Goal: Navigation & Orientation: Find specific page/section

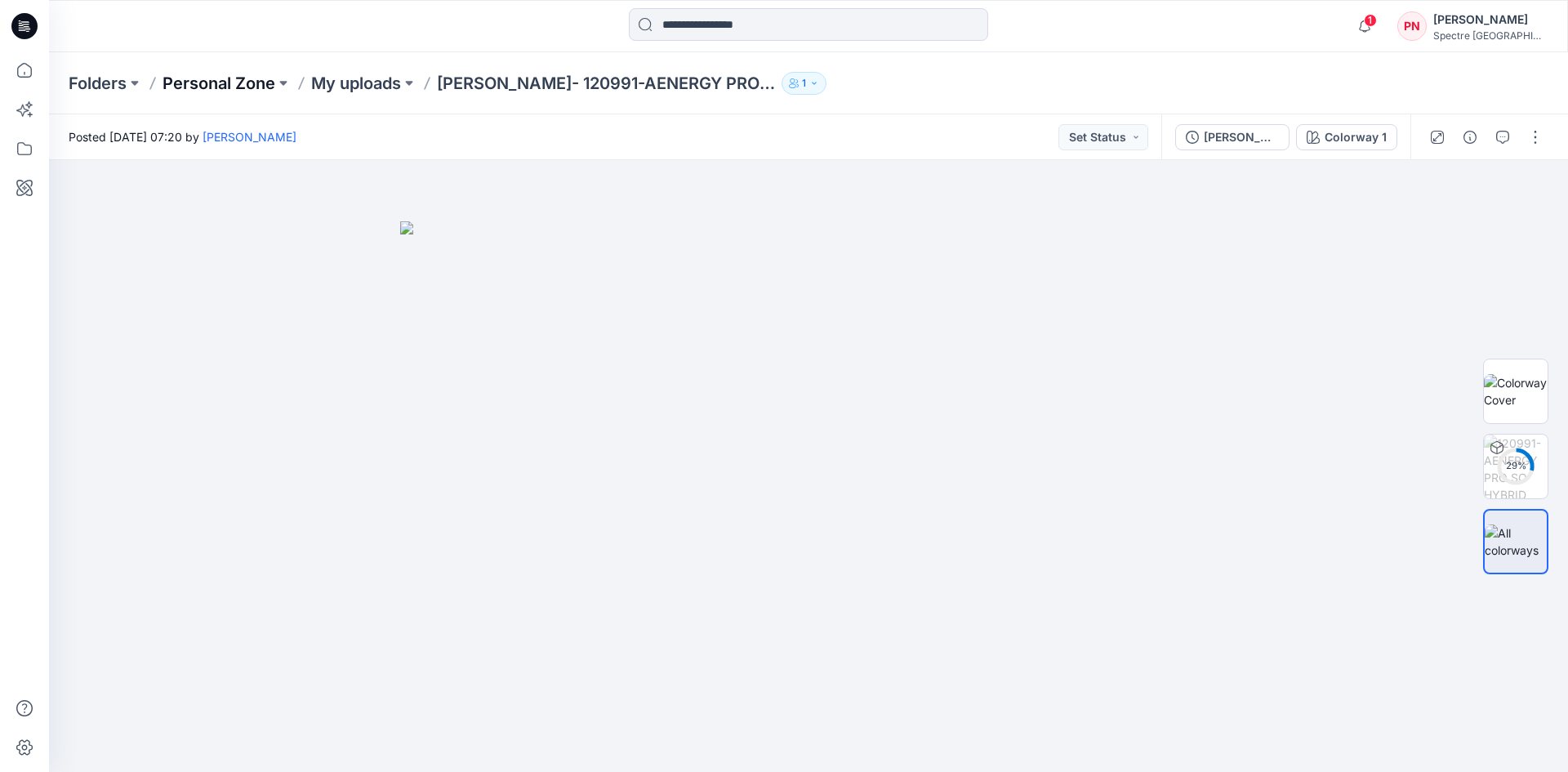
click at [221, 80] on p "Personal Zone" at bounding box center [219, 82] width 113 height 23
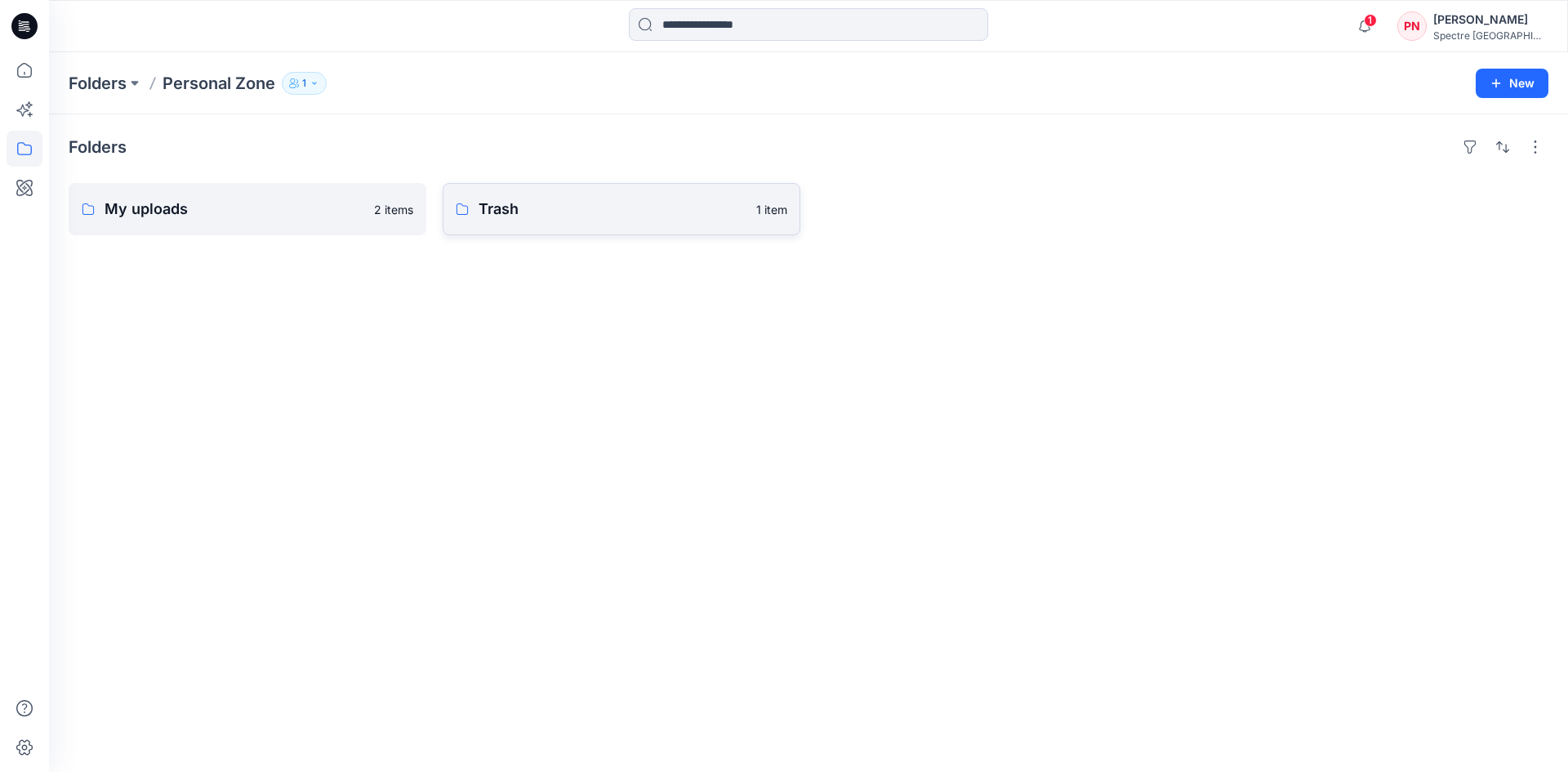
click at [506, 207] on p "Trash" at bounding box center [612, 208] width 268 height 23
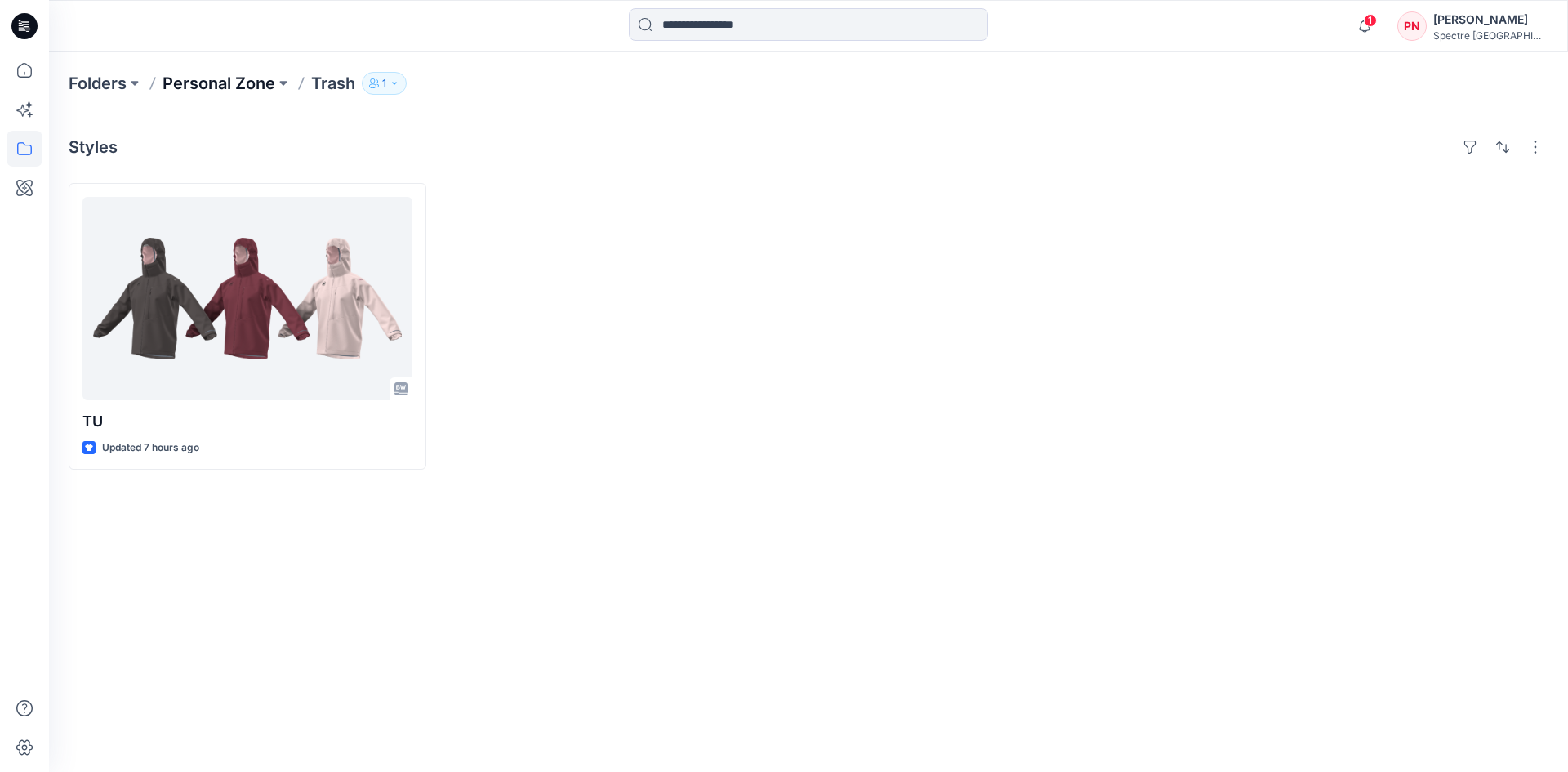
click at [227, 76] on p "Personal Zone" at bounding box center [219, 82] width 113 height 23
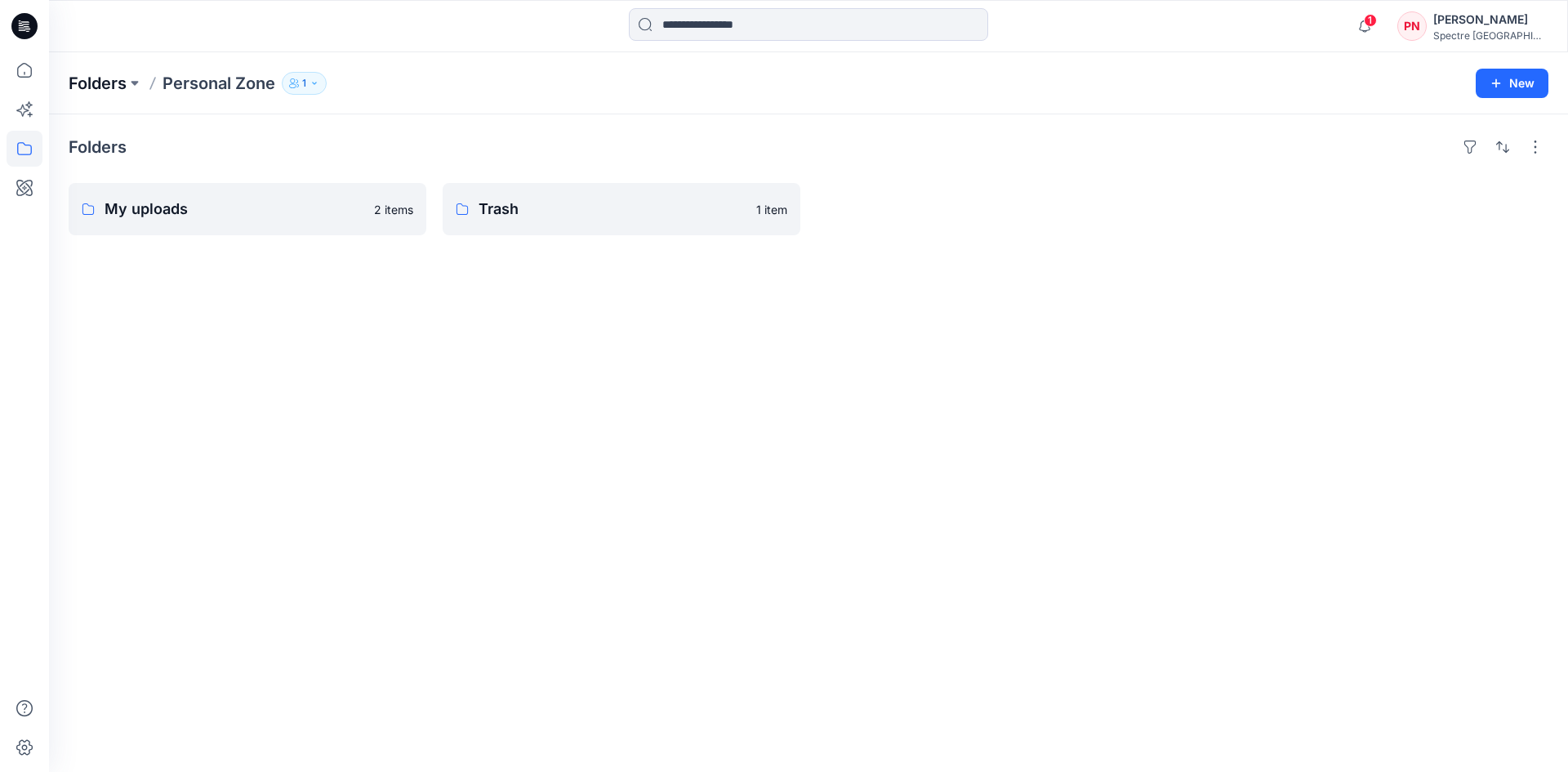
click at [88, 79] on p "Folders" at bounding box center [97, 82] width 58 height 23
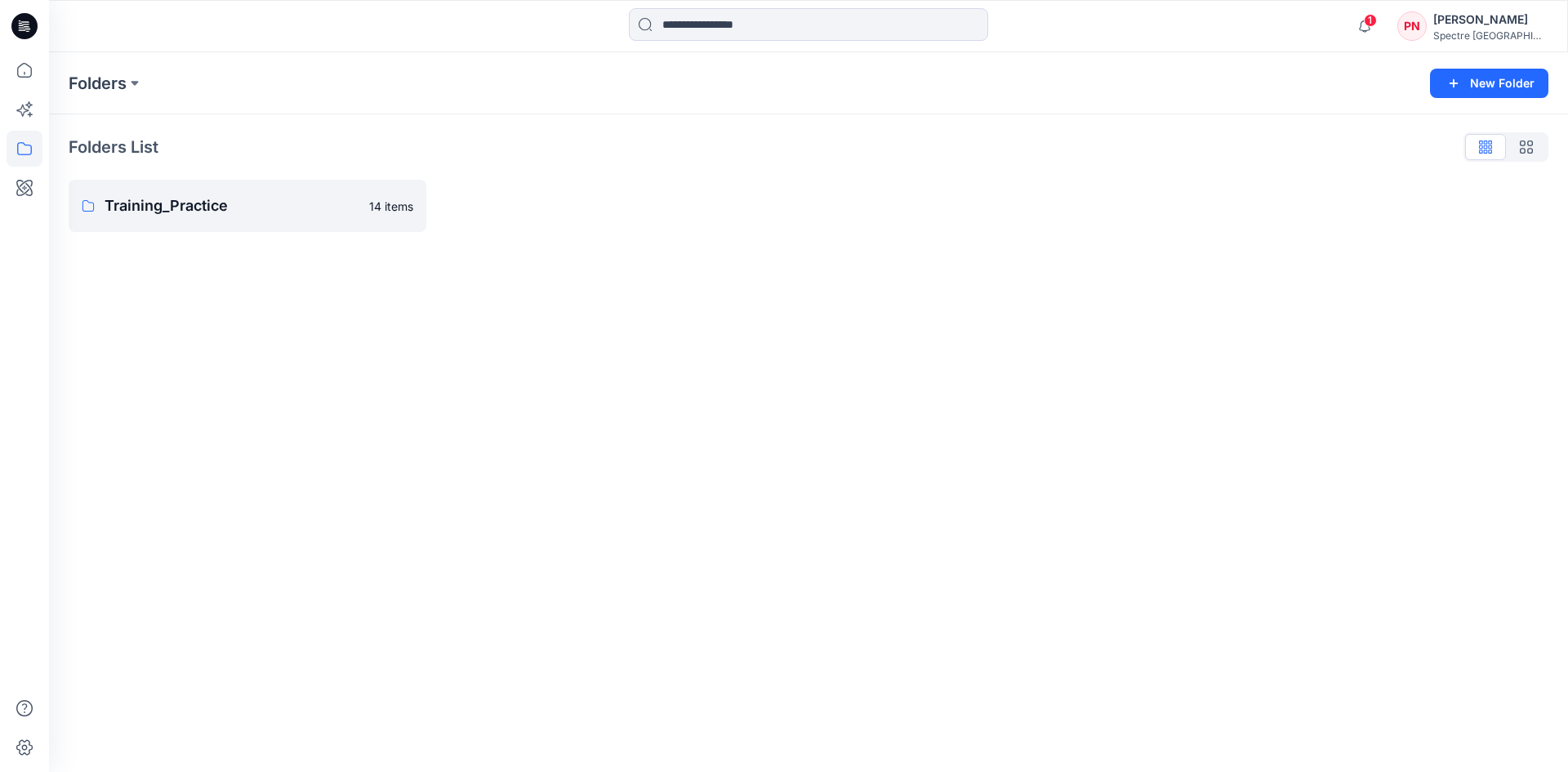
click at [1453, 14] on div "[PERSON_NAME]" at bounding box center [1491, 20] width 114 height 20
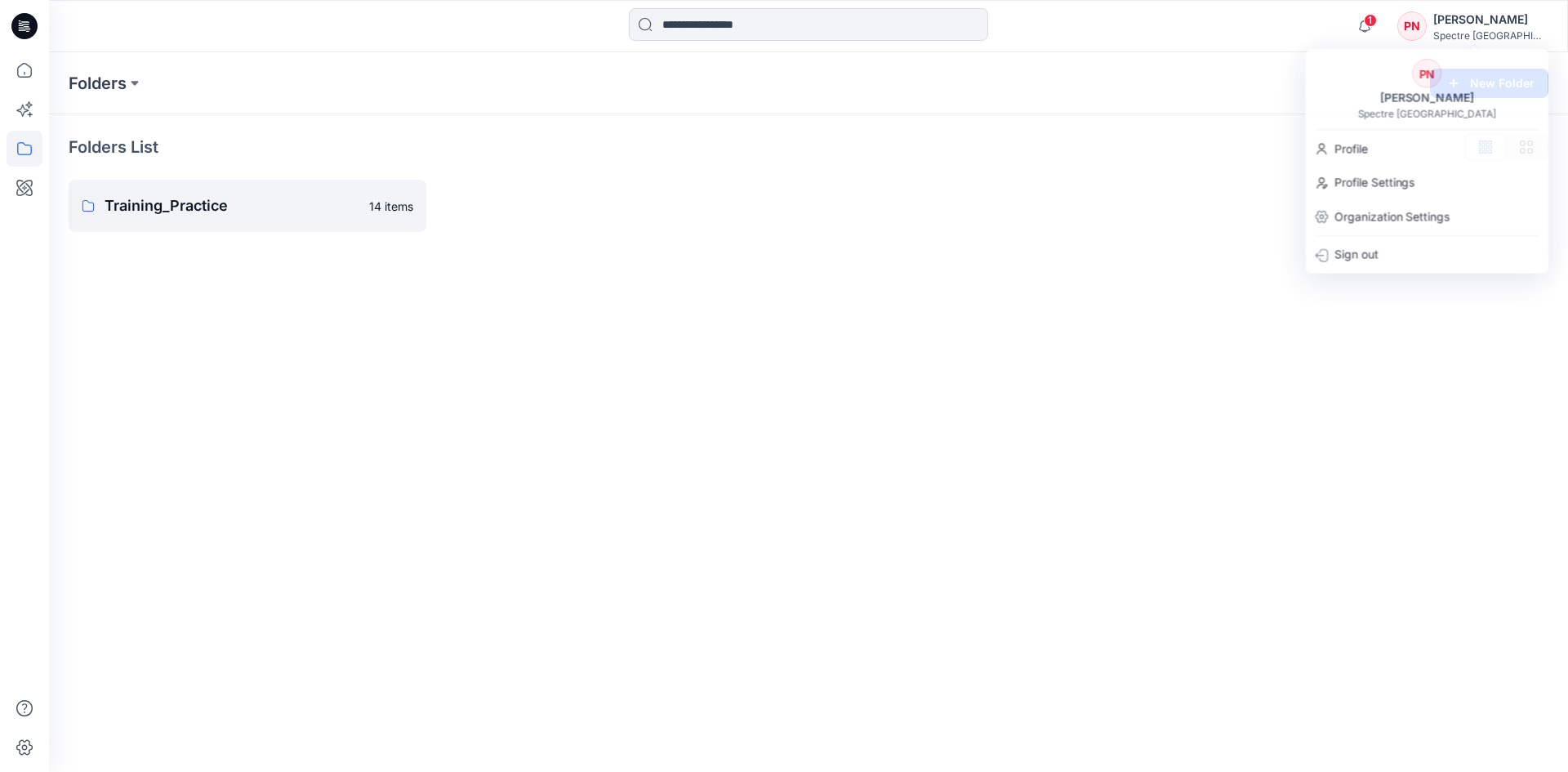
click at [754, 327] on div "Folders New Folder Folders List Training_Practice 14 items" at bounding box center [808, 412] width 1519 height 719
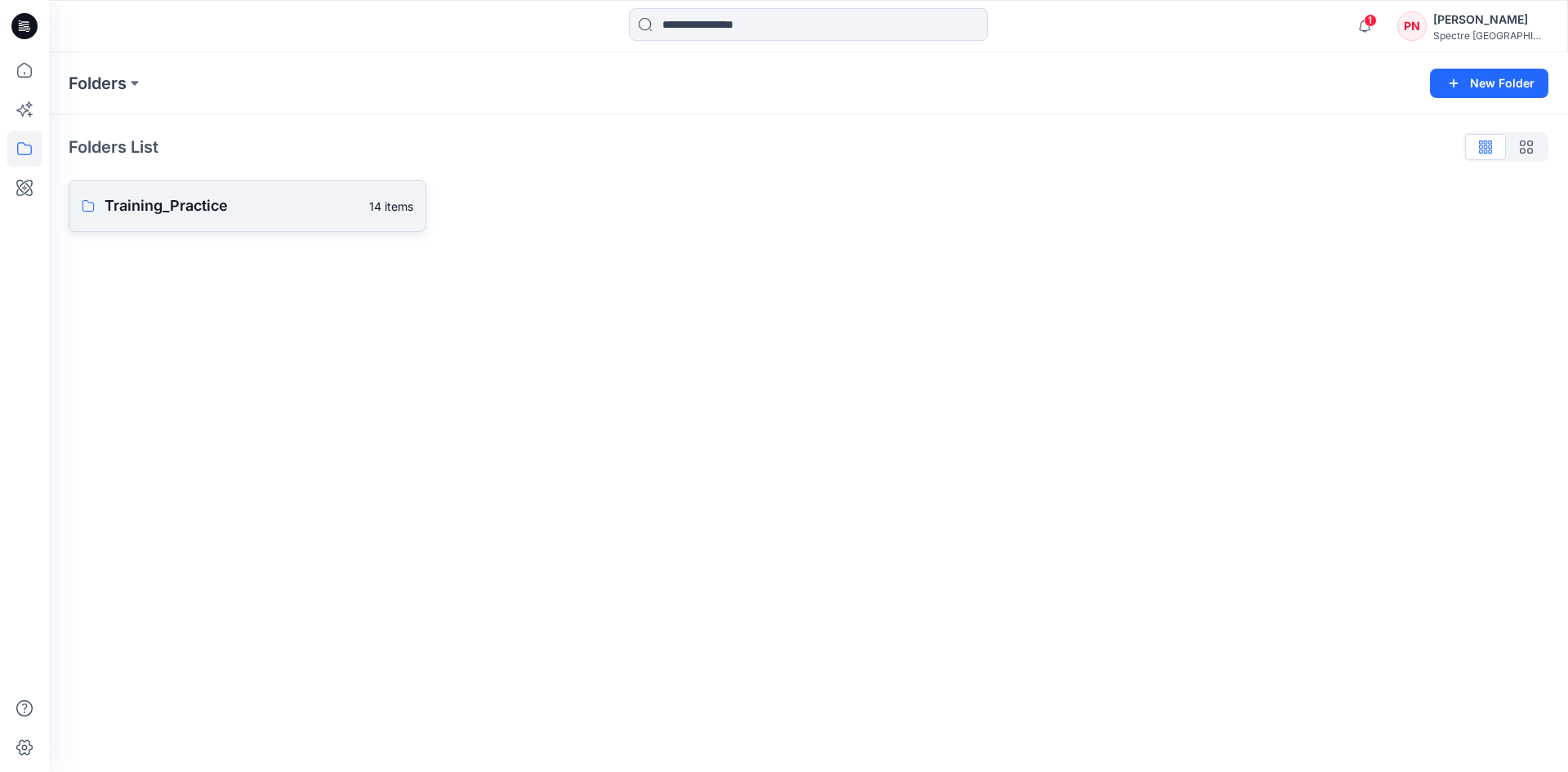
click at [175, 210] on p "Training_Practice" at bounding box center [231, 205] width 255 height 23
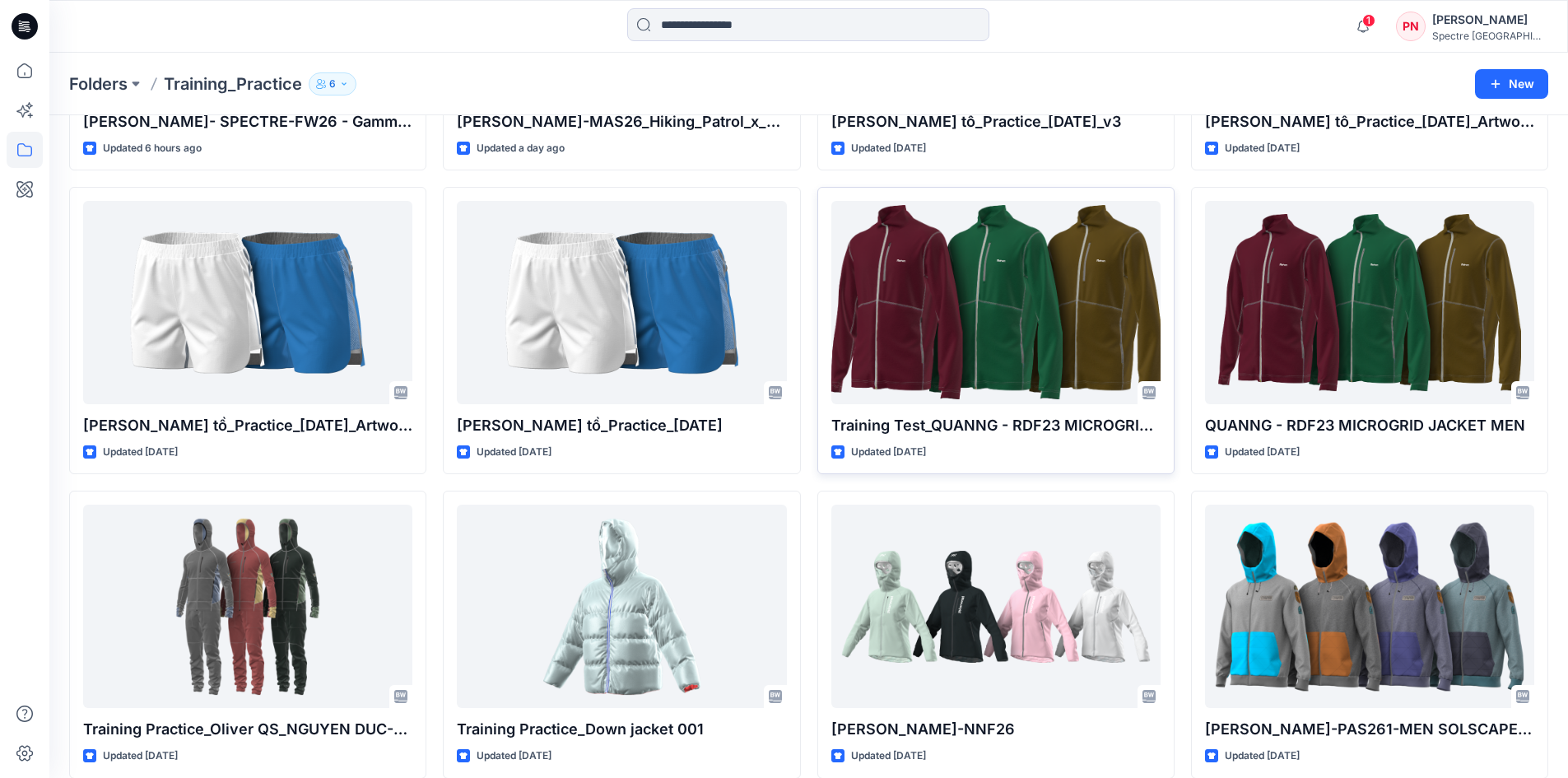
scroll to position [329, 0]
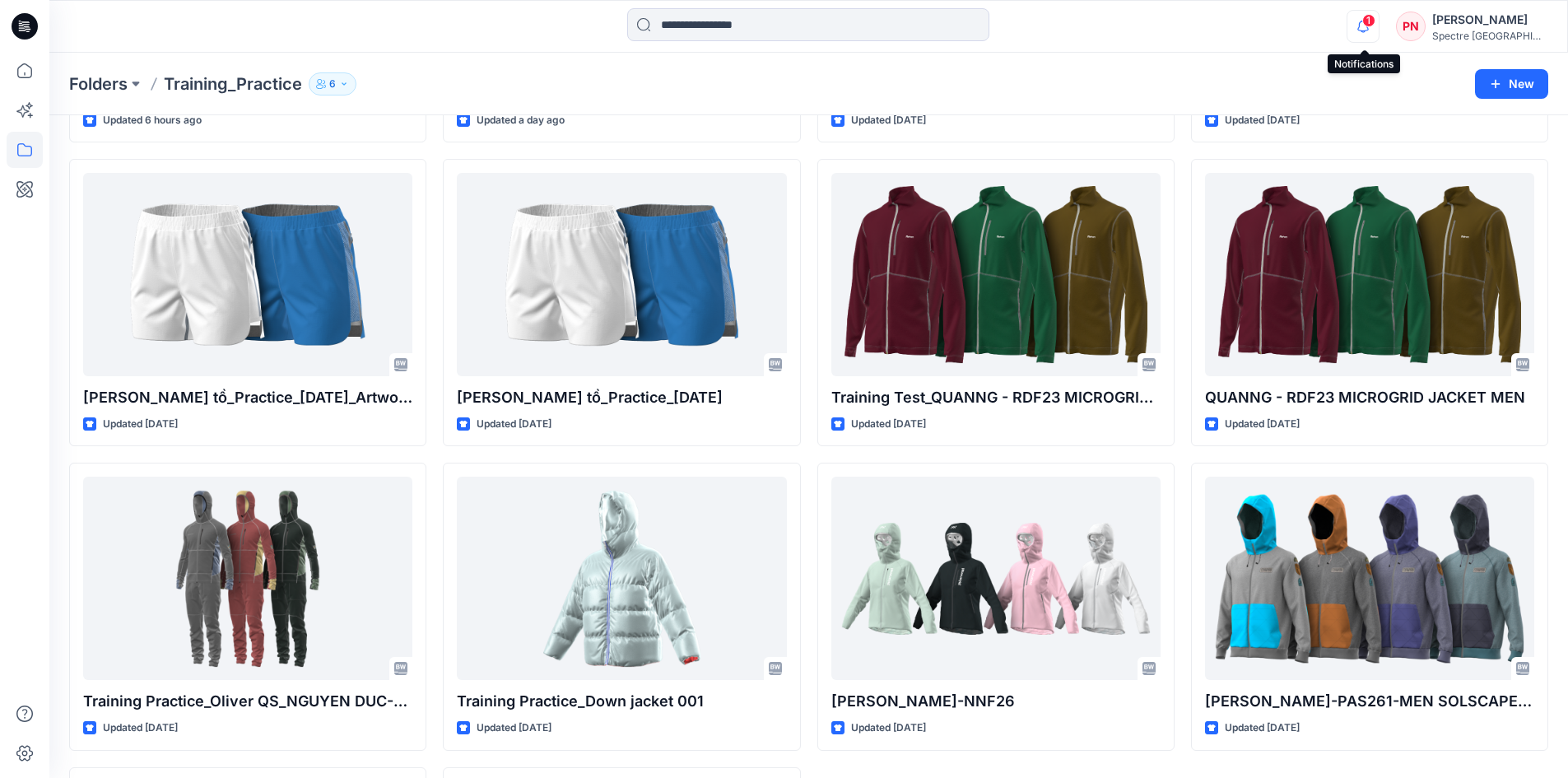
click at [1363, 22] on icon "button" at bounding box center [1363, 26] width 31 height 33
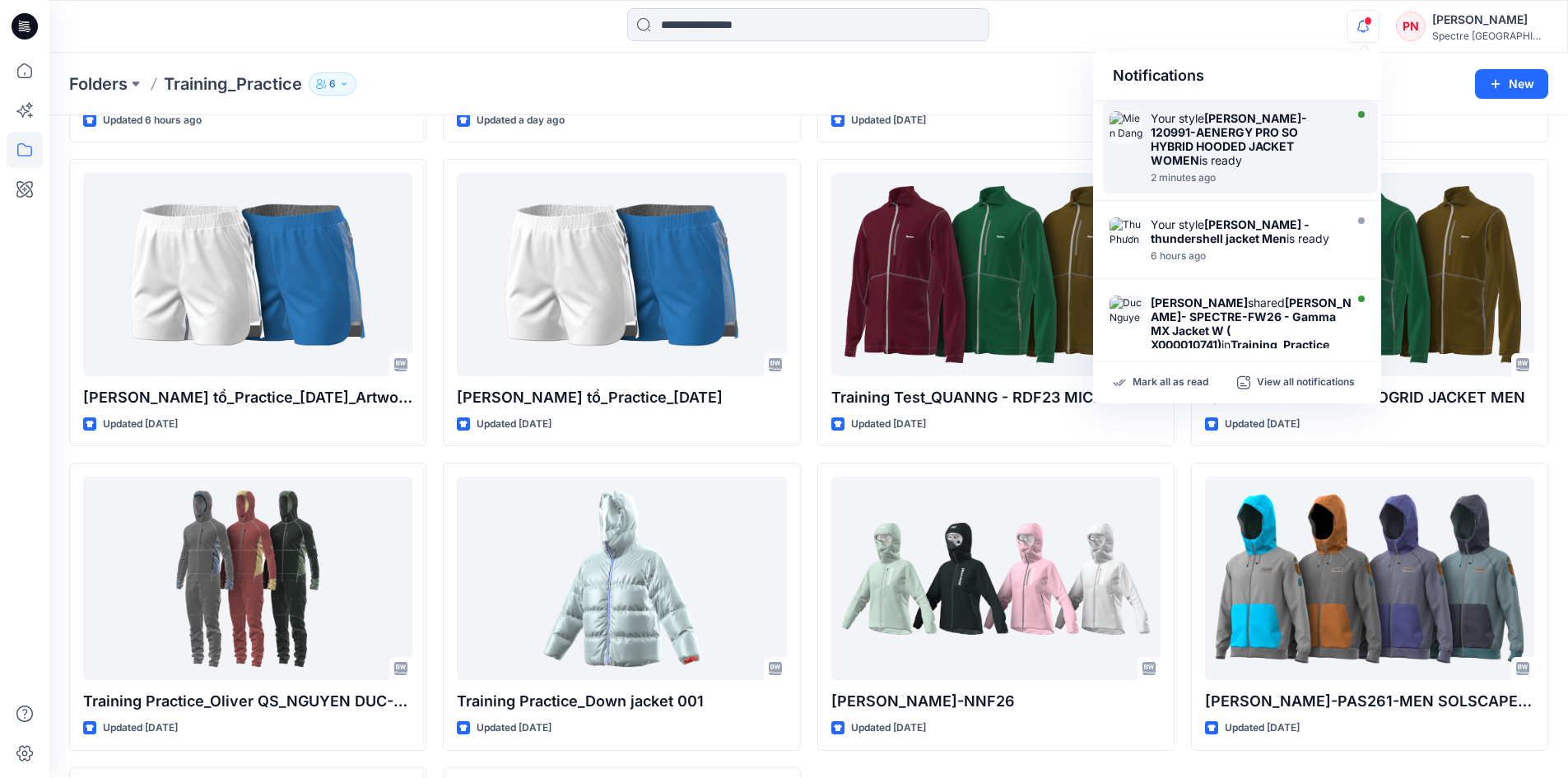
click at [1205, 144] on strong "[PERSON_NAME]- 120991-AENERGY PRO SO HYBRID HOODED JACKET WOMEN" at bounding box center [1229, 139] width 156 height 56
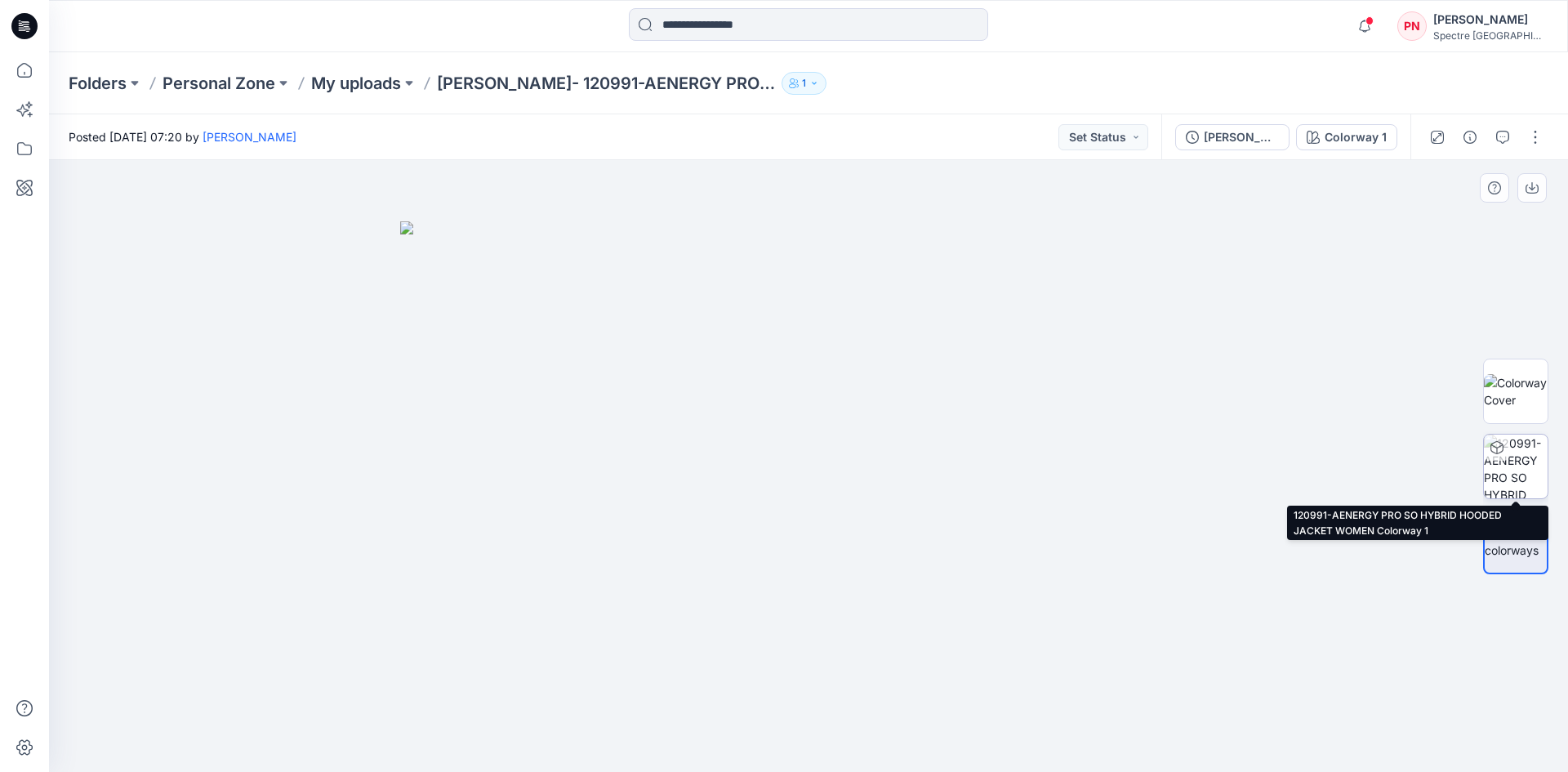
click at [1517, 467] on img at bounding box center [1516, 466] width 64 height 64
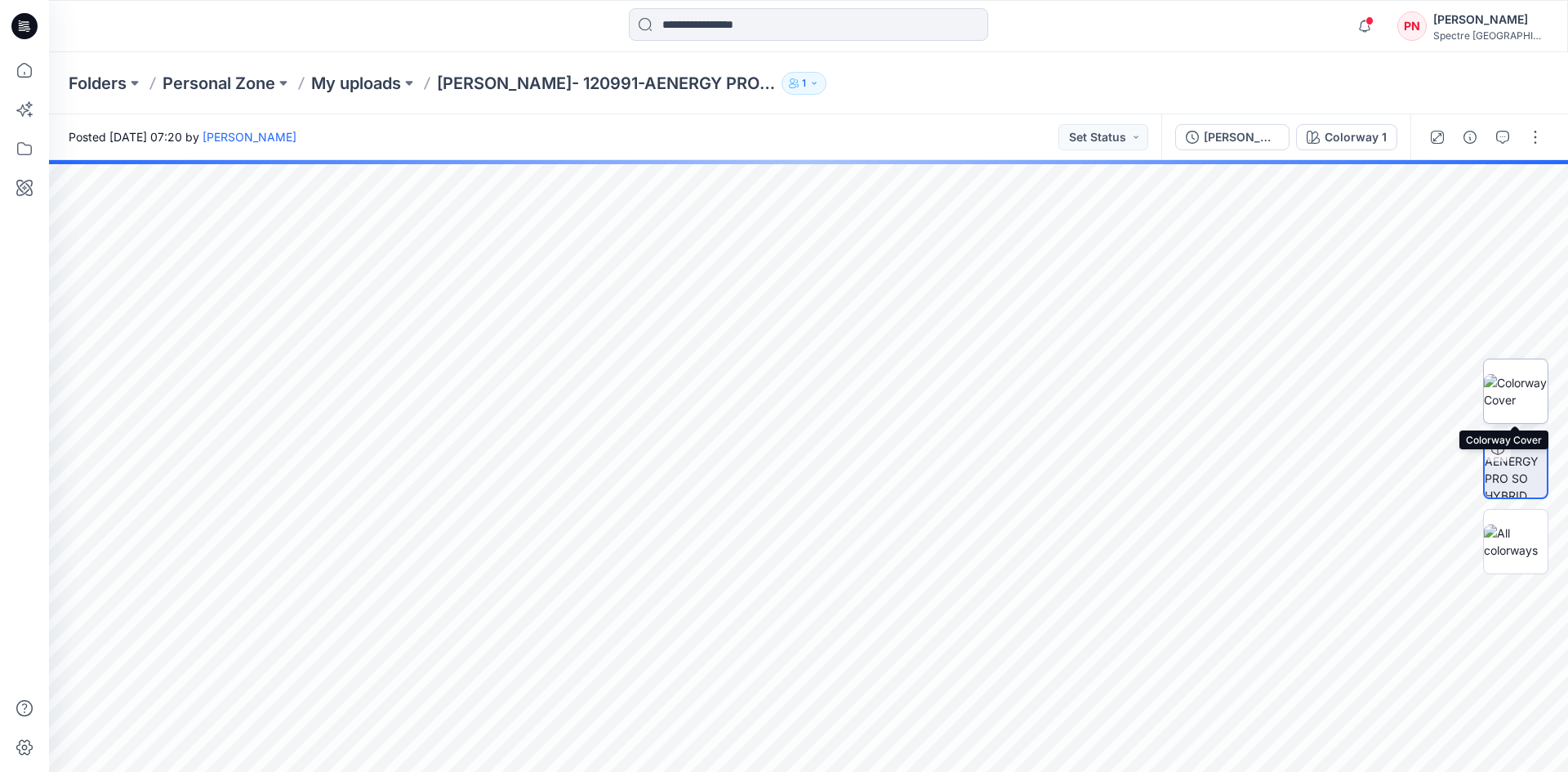
click at [1512, 388] on img at bounding box center [1516, 391] width 64 height 35
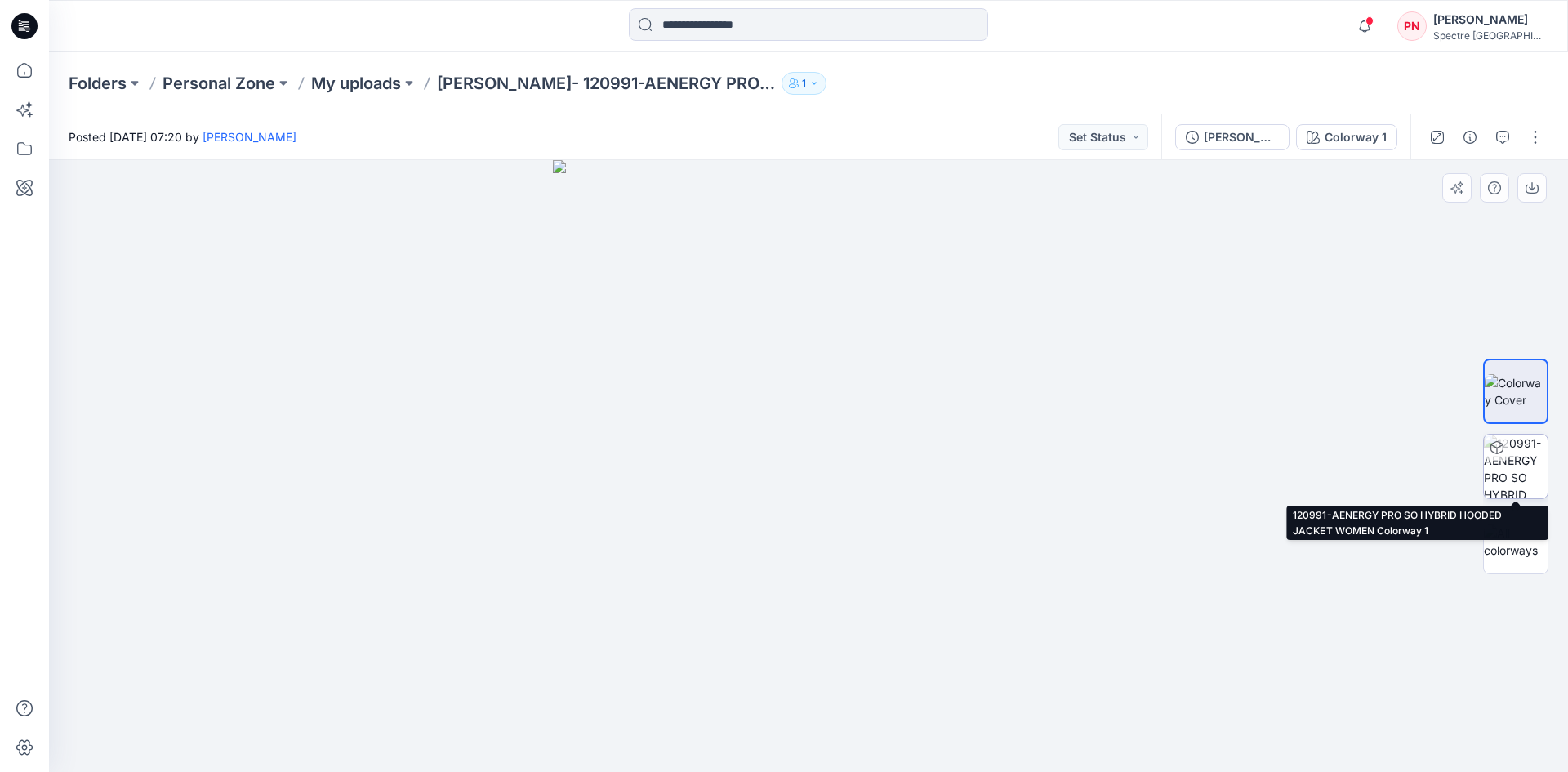
click at [1526, 464] on img at bounding box center [1516, 466] width 64 height 64
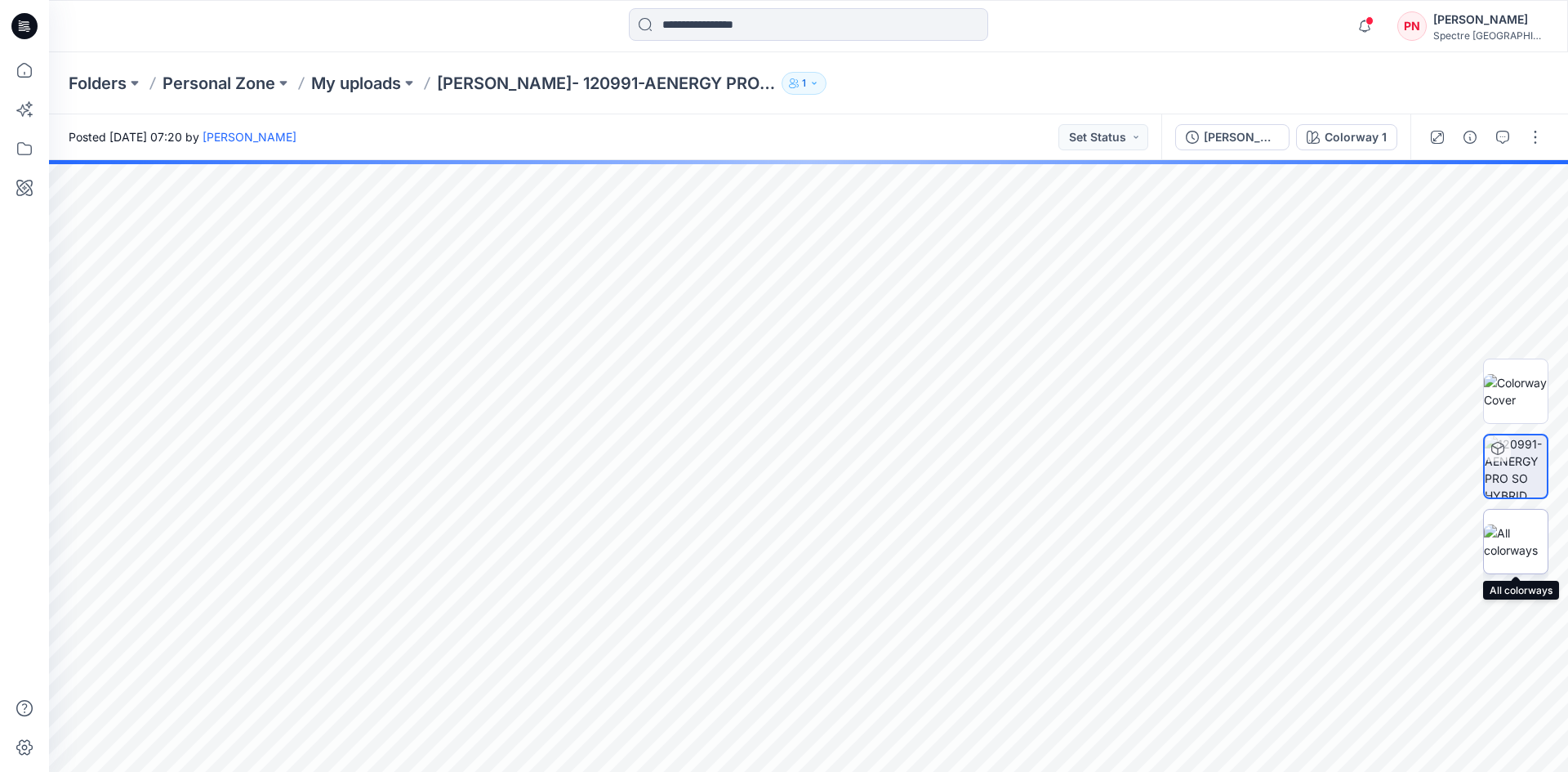
click at [1522, 537] on img at bounding box center [1516, 541] width 64 height 35
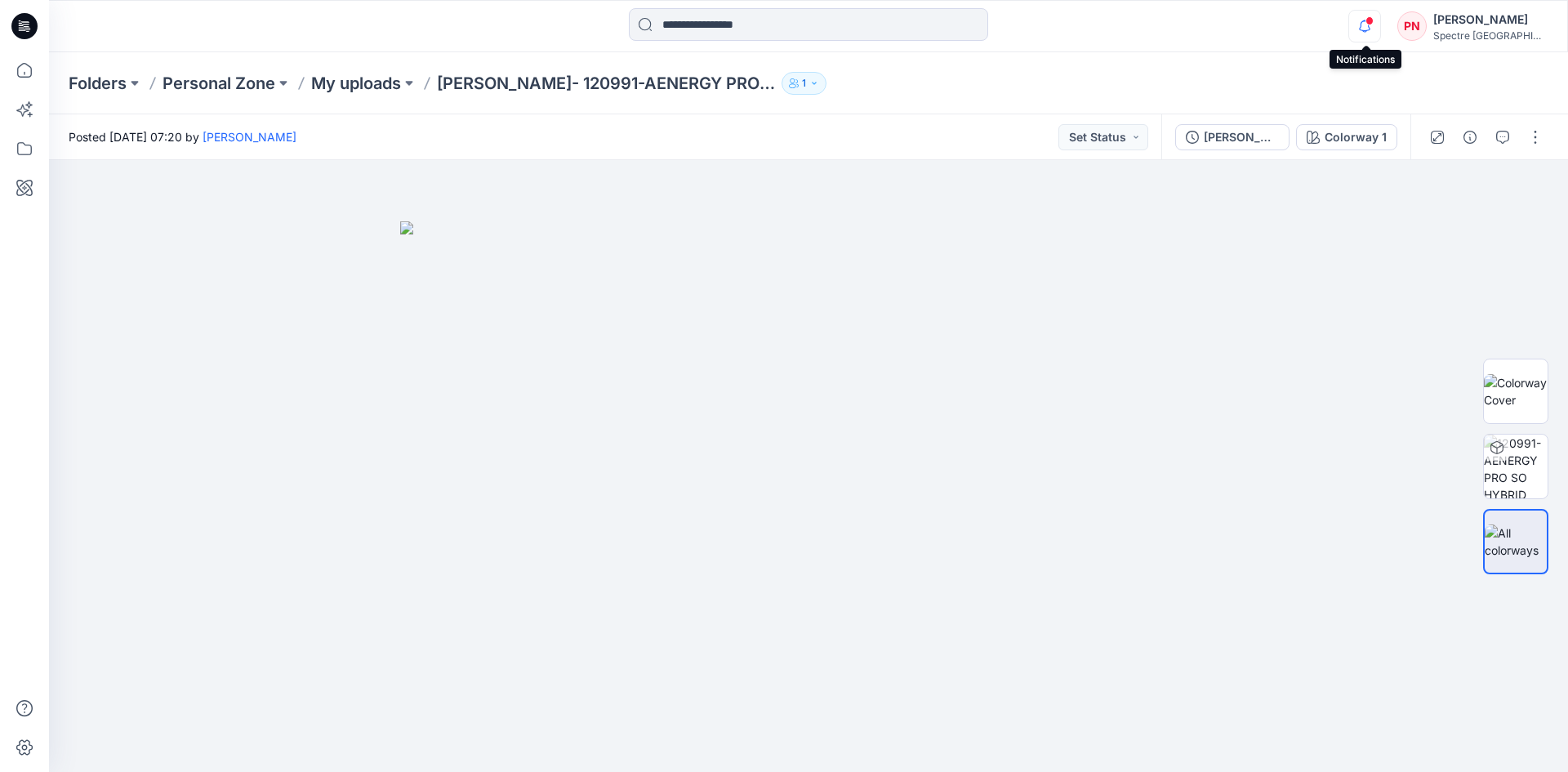
click at [1370, 12] on icon "button" at bounding box center [1365, 26] width 31 height 33
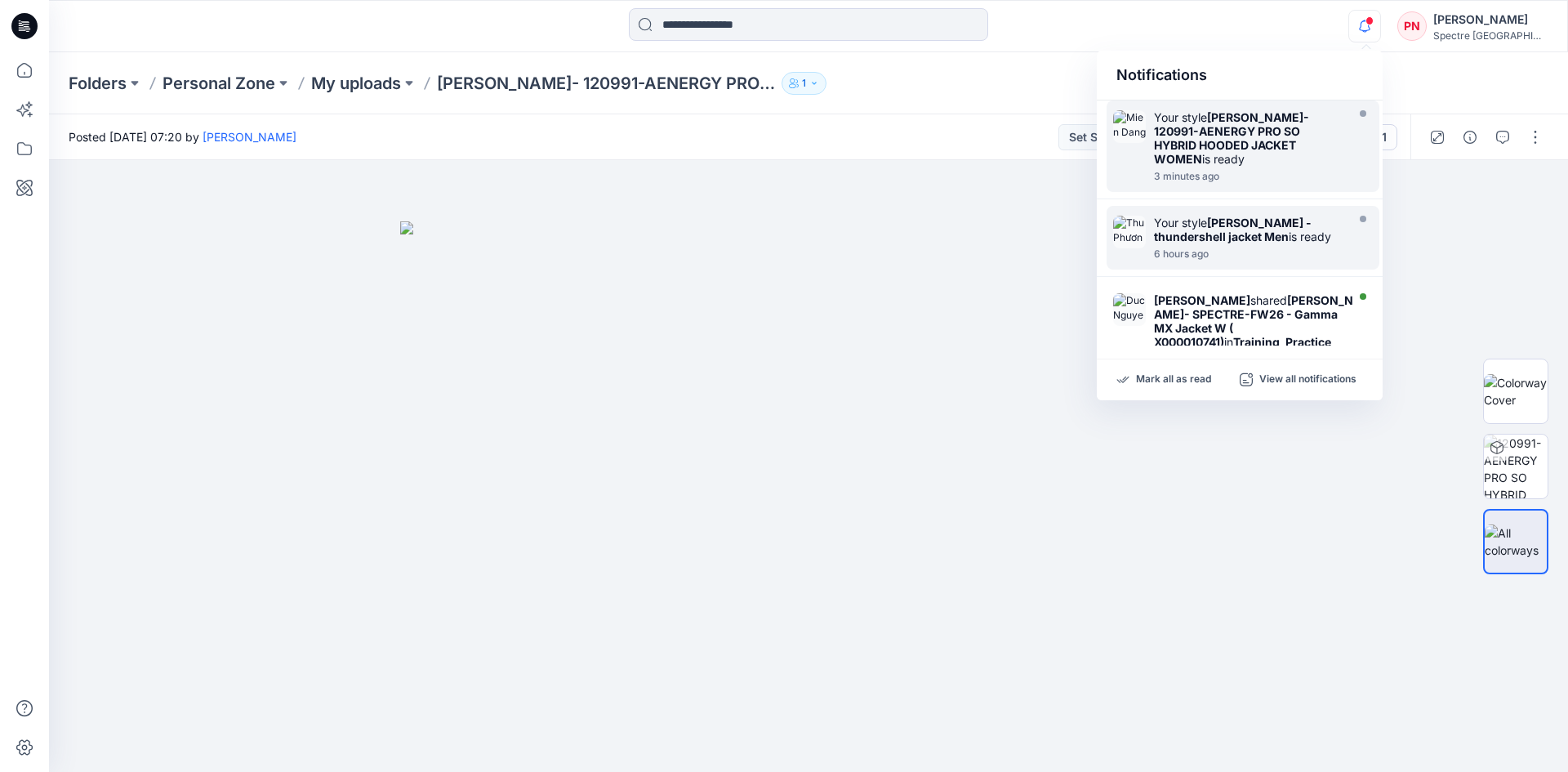
click at [1225, 220] on strong "[PERSON_NAME] - thundershell jacket Men" at bounding box center [1233, 229] width 158 height 28
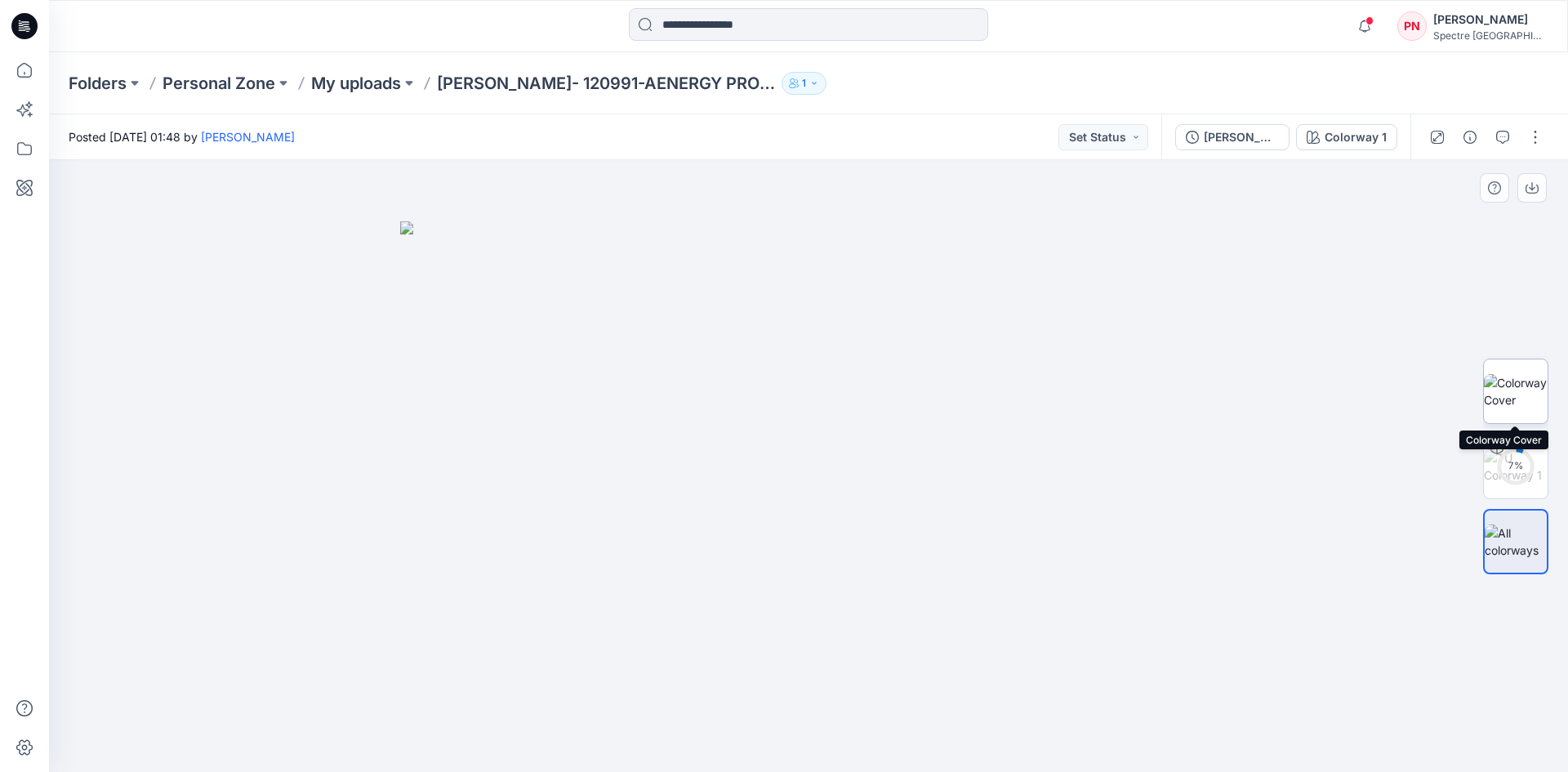
click at [1519, 381] on img at bounding box center [1516, 391] width 64 height 35
drag, startPoint x: 824, startPoint y: 252, endPoint x: 843, endPoint y: 450, distance: 198.9
drag, startPoint x: 874, startPoint y: 578, endPoint x: 797, endPoint y: 193, distance: 392.6
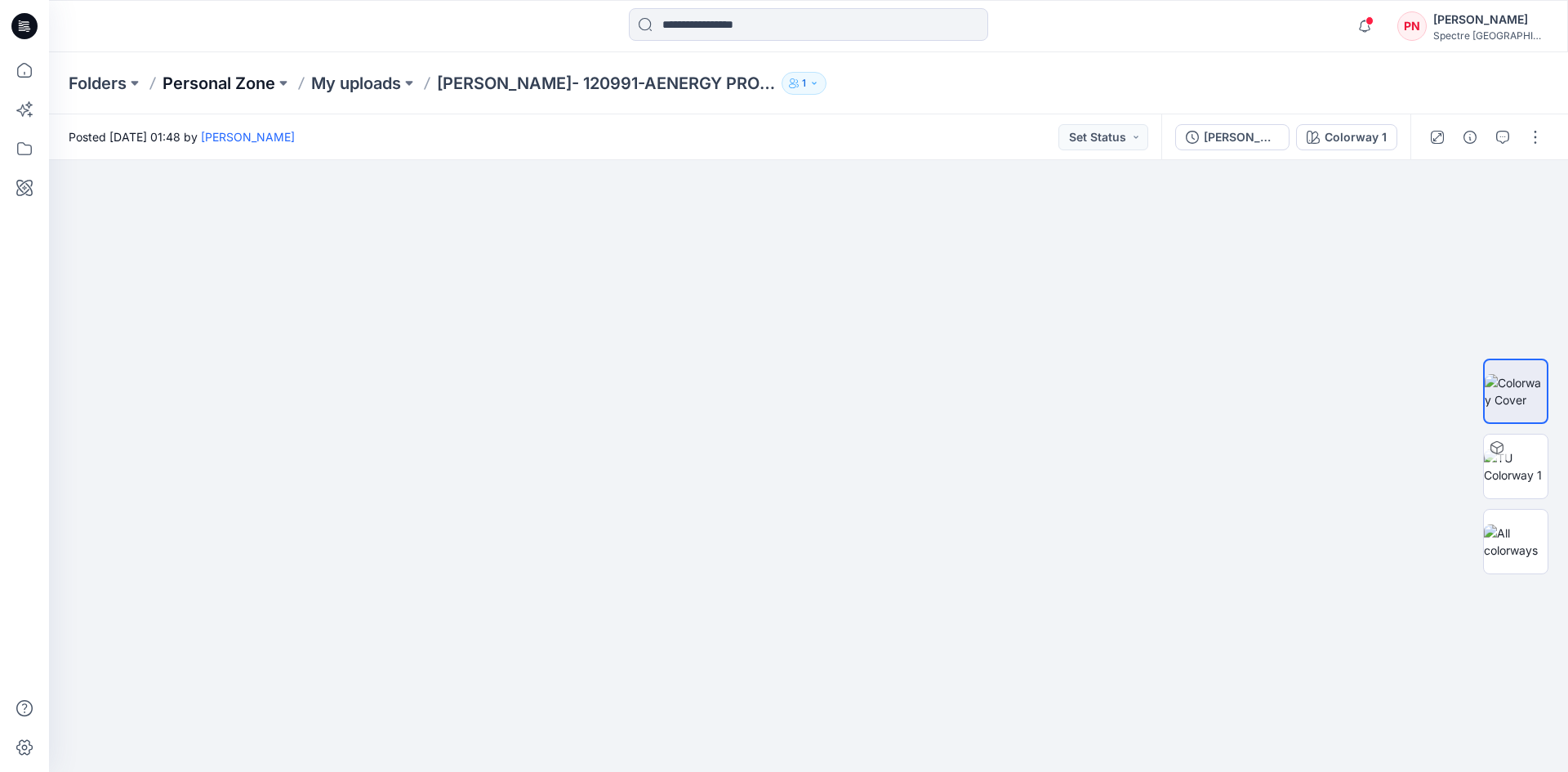
click at [216, 84] on p "Personal Zone" at bounding box center [219, 82] width 113 height 23
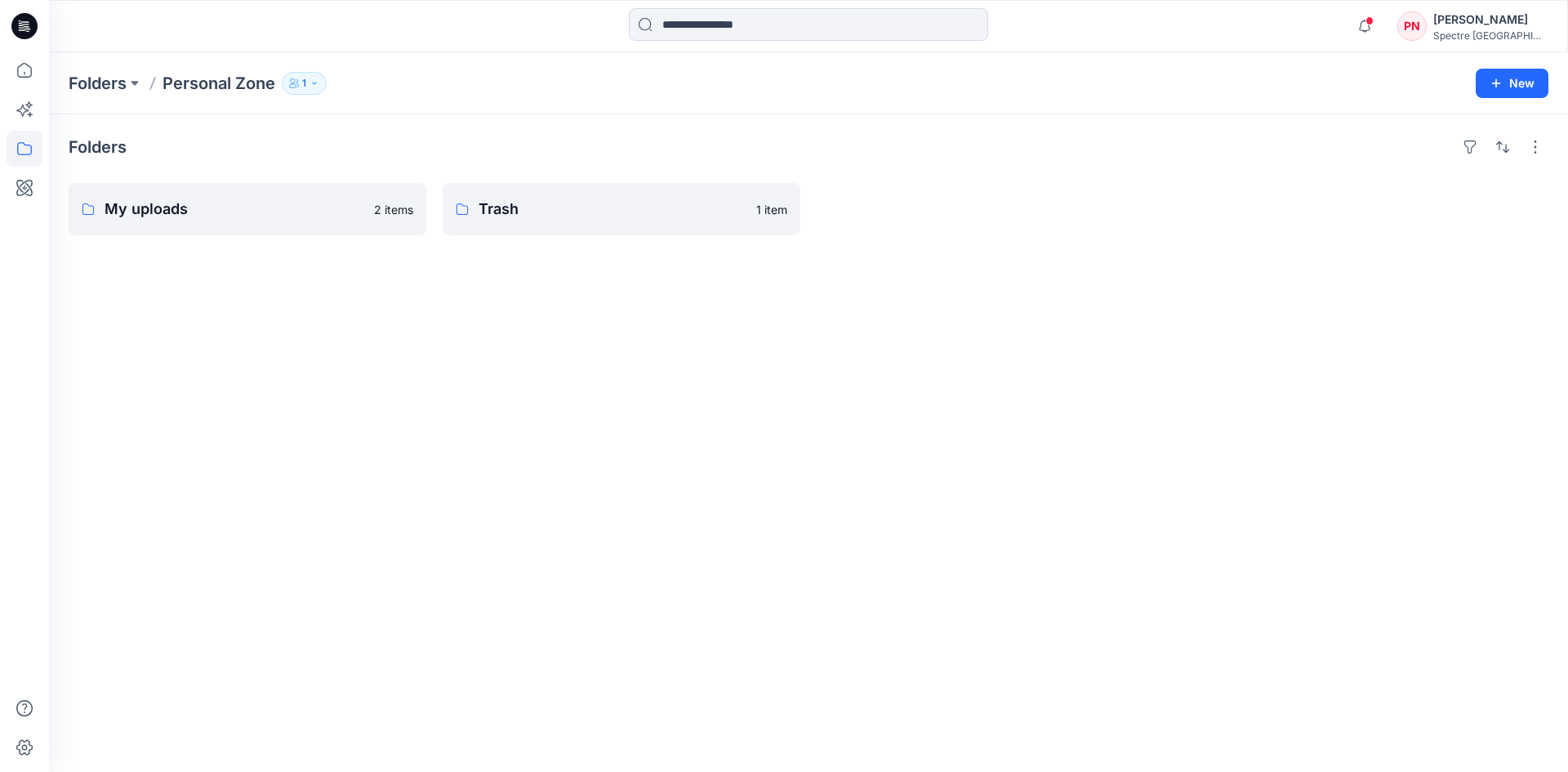
click at [1470, 16] on div "[PERSON_NAME]" at bounding box center [1491, 20] width 114 height 20
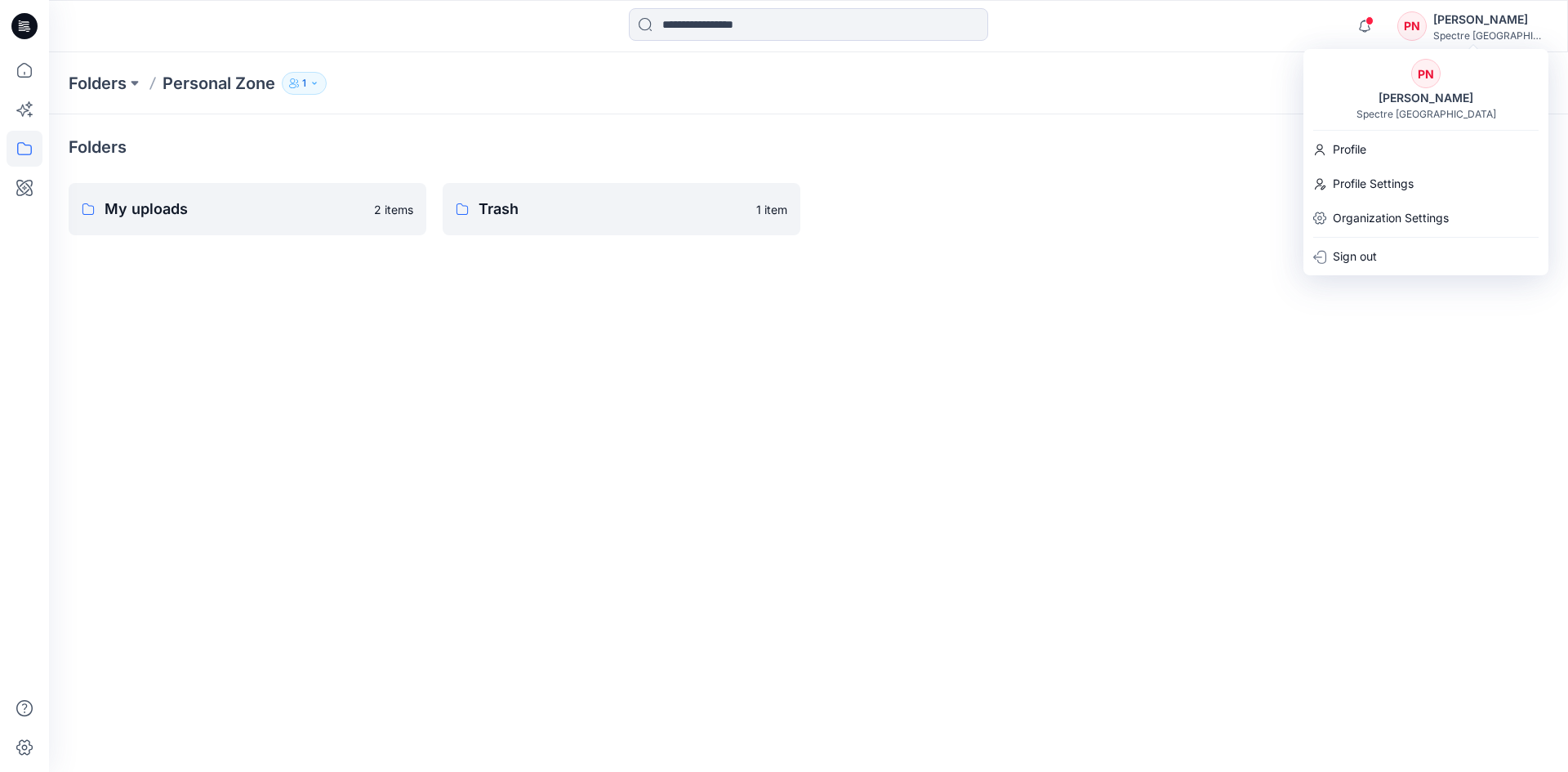
click at [1016, 423] on div "Folders My uploads 2 items Trash 1 item" at bounding box center [808, 443] width 1519 height 658
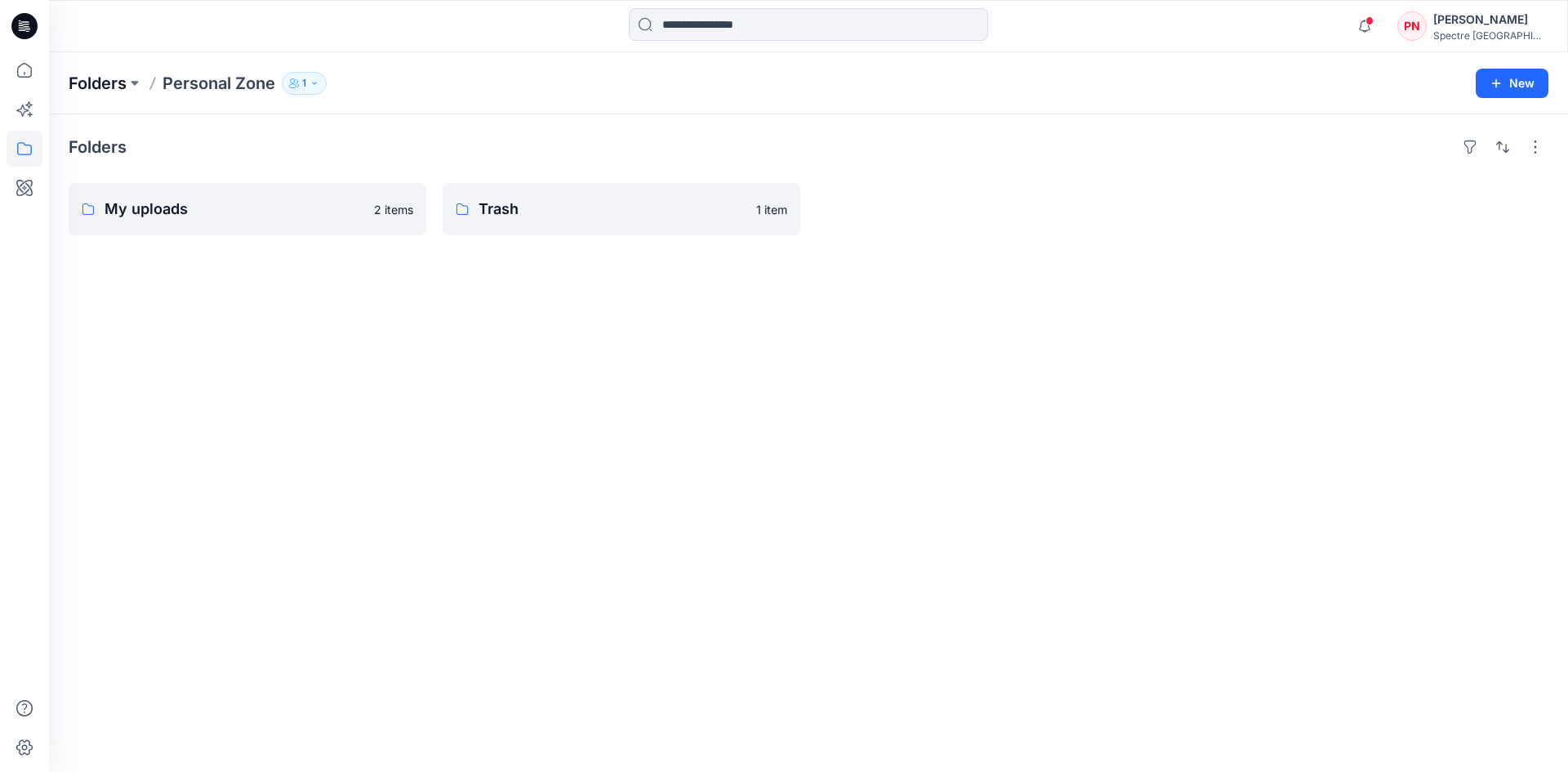
click at [99, 76] on p "Folders" at bounding box center [97, 82] width 58 height 23
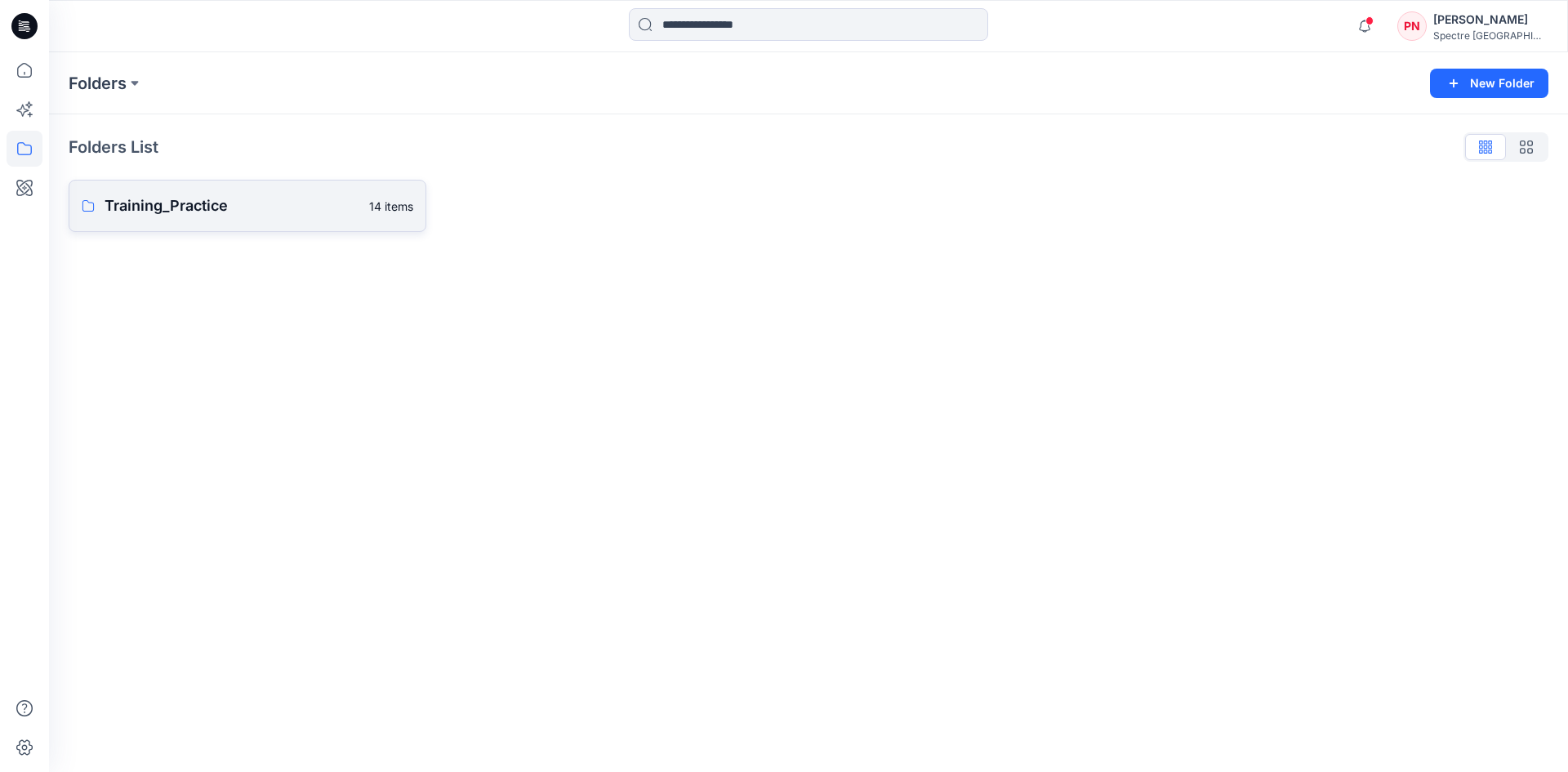
click at [157, 207] on p "Training_Practice" at bounding box center [231, 205] width 255 height 23
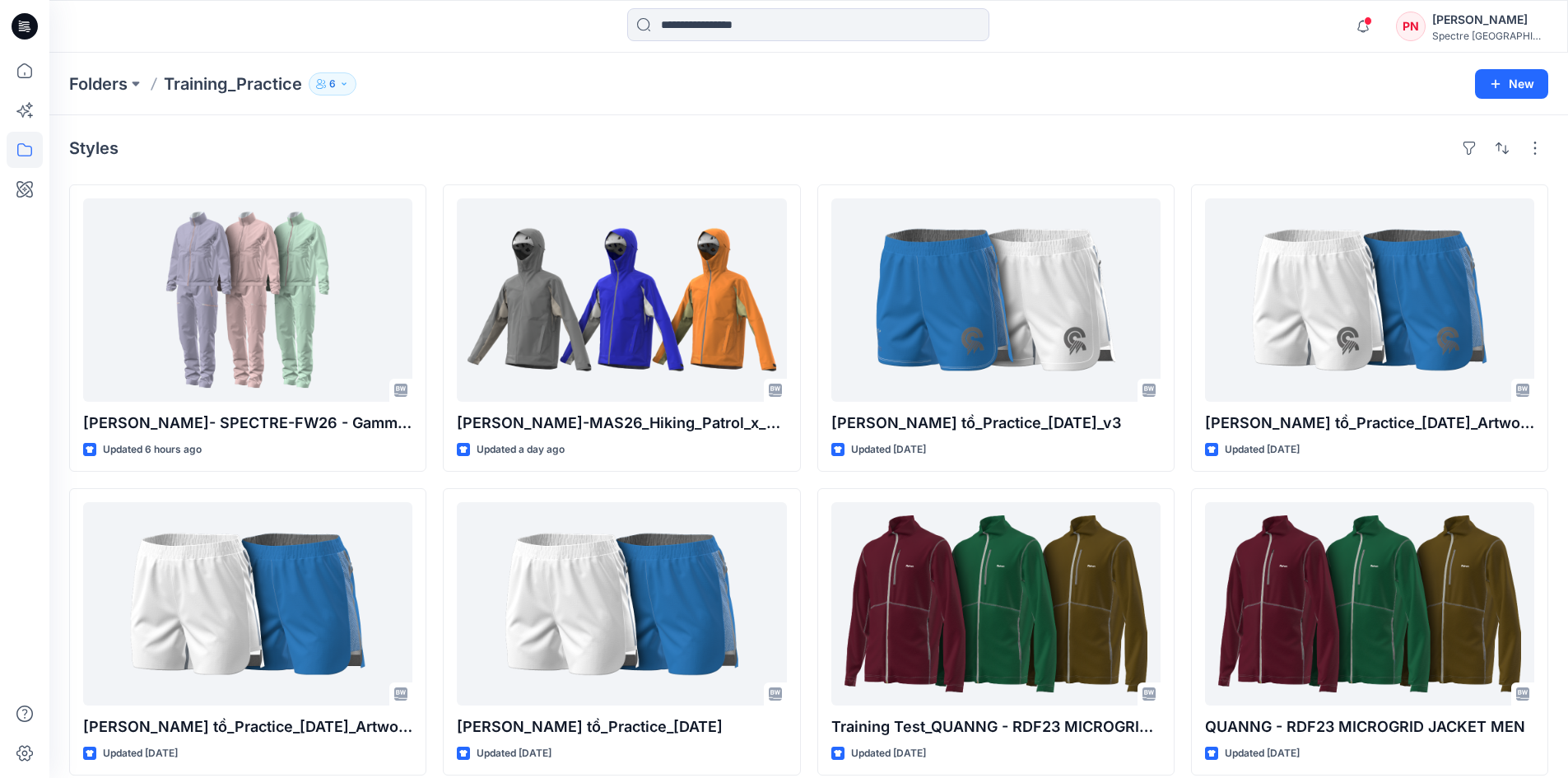
click at [206, 78] on p "Training_Practice" at bounding box center [233, 83] width 138 height 23
click at [95, 72] on p "Folders" at bounding box center [98, 83] width 58 height 23
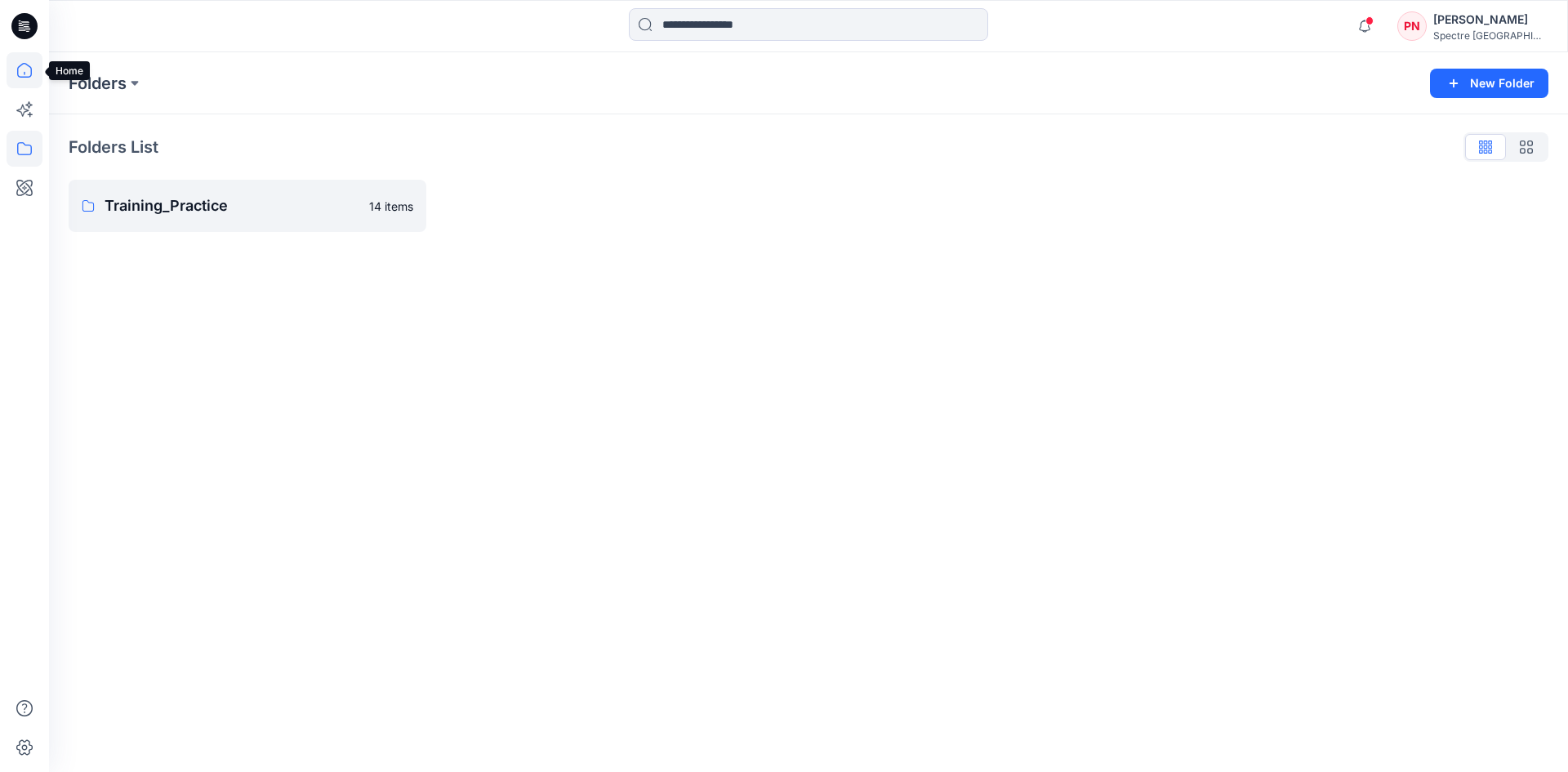
click at [21, 68] on icon at bounding box center [25, 70] width 36 height 36
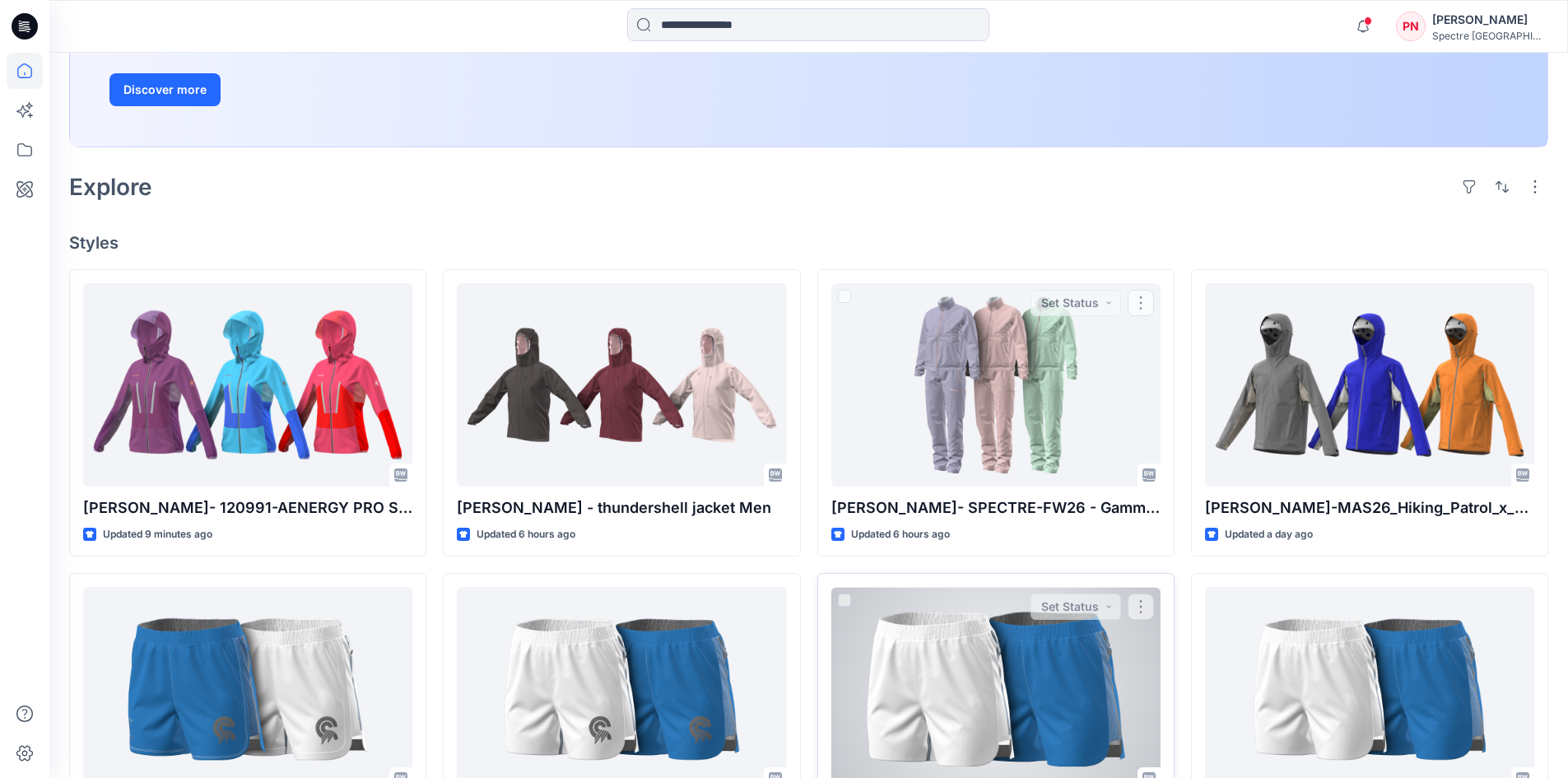
scroll to position [329, 0]
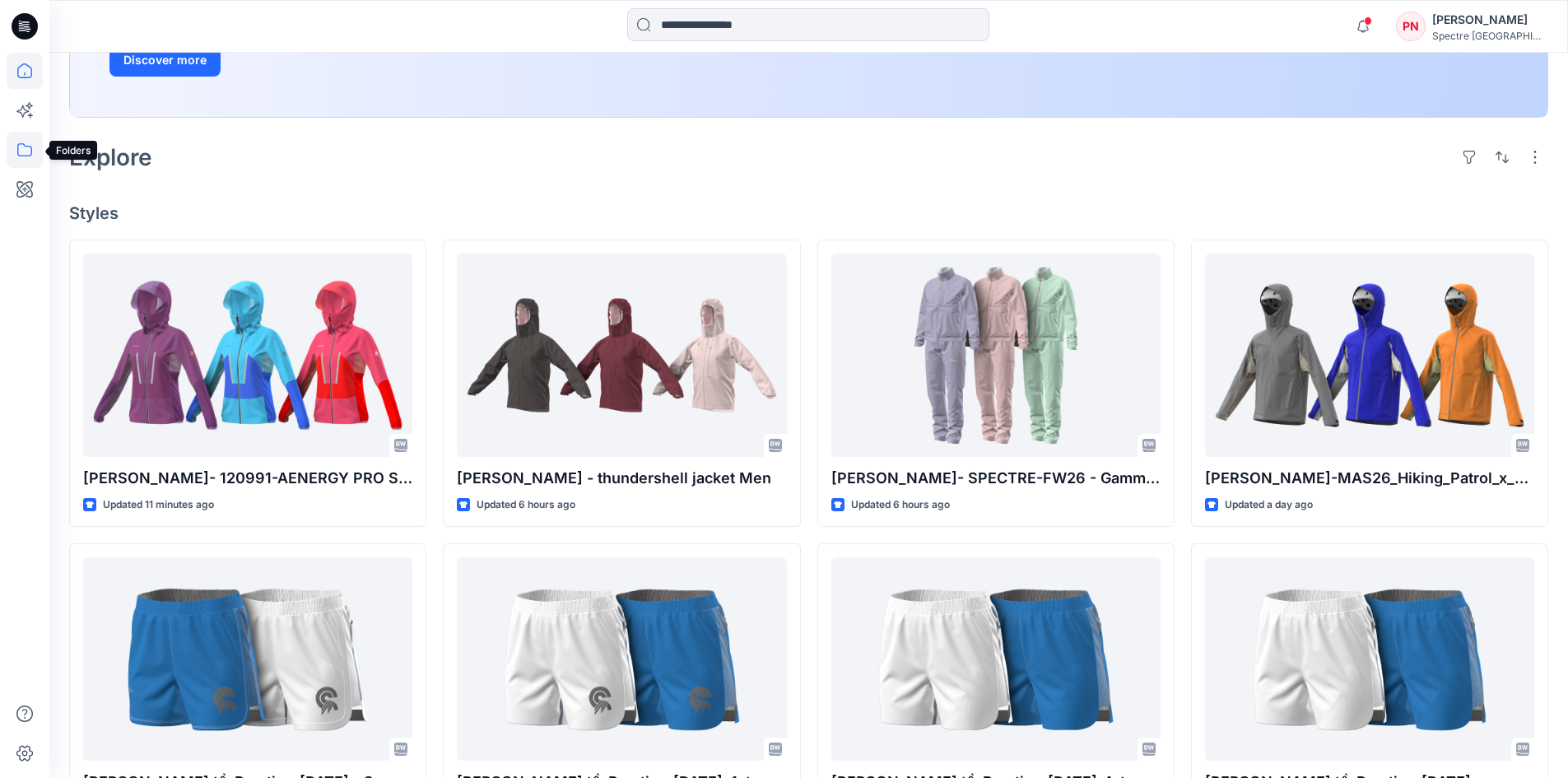
click at [26, 151] on icon at bounding box center [25, 150] width 36 height 36
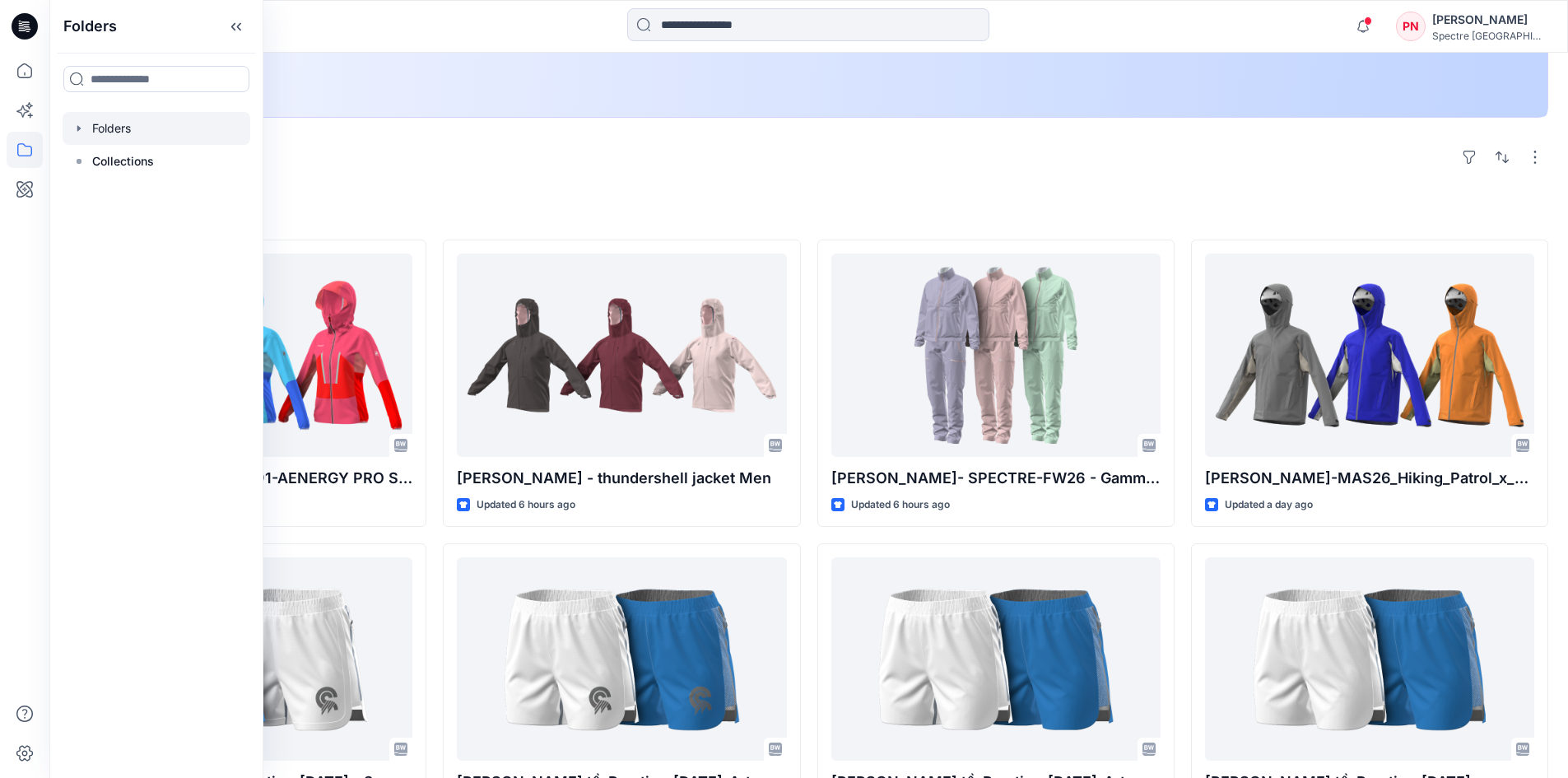
click at [82, 128] on icon "button" at bounding box center [78, 128] width 13 height 13
click at [112, 162] on p "Training_Practice" at bounding box center [156, 161] width 95 height 20
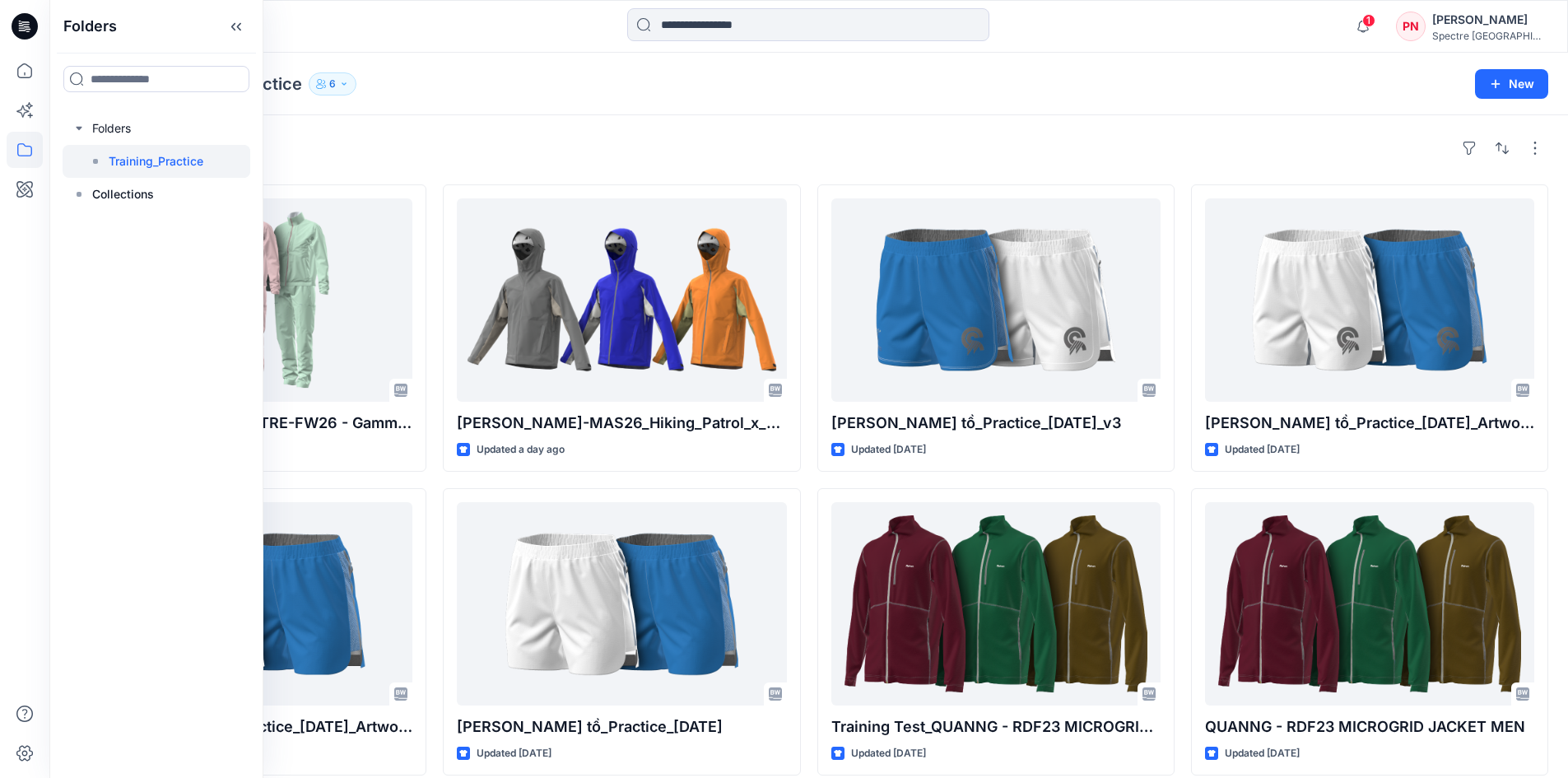
click at [170, 164] on p "Training_Practice" at bounding box center [156, 161] width 95 height 20
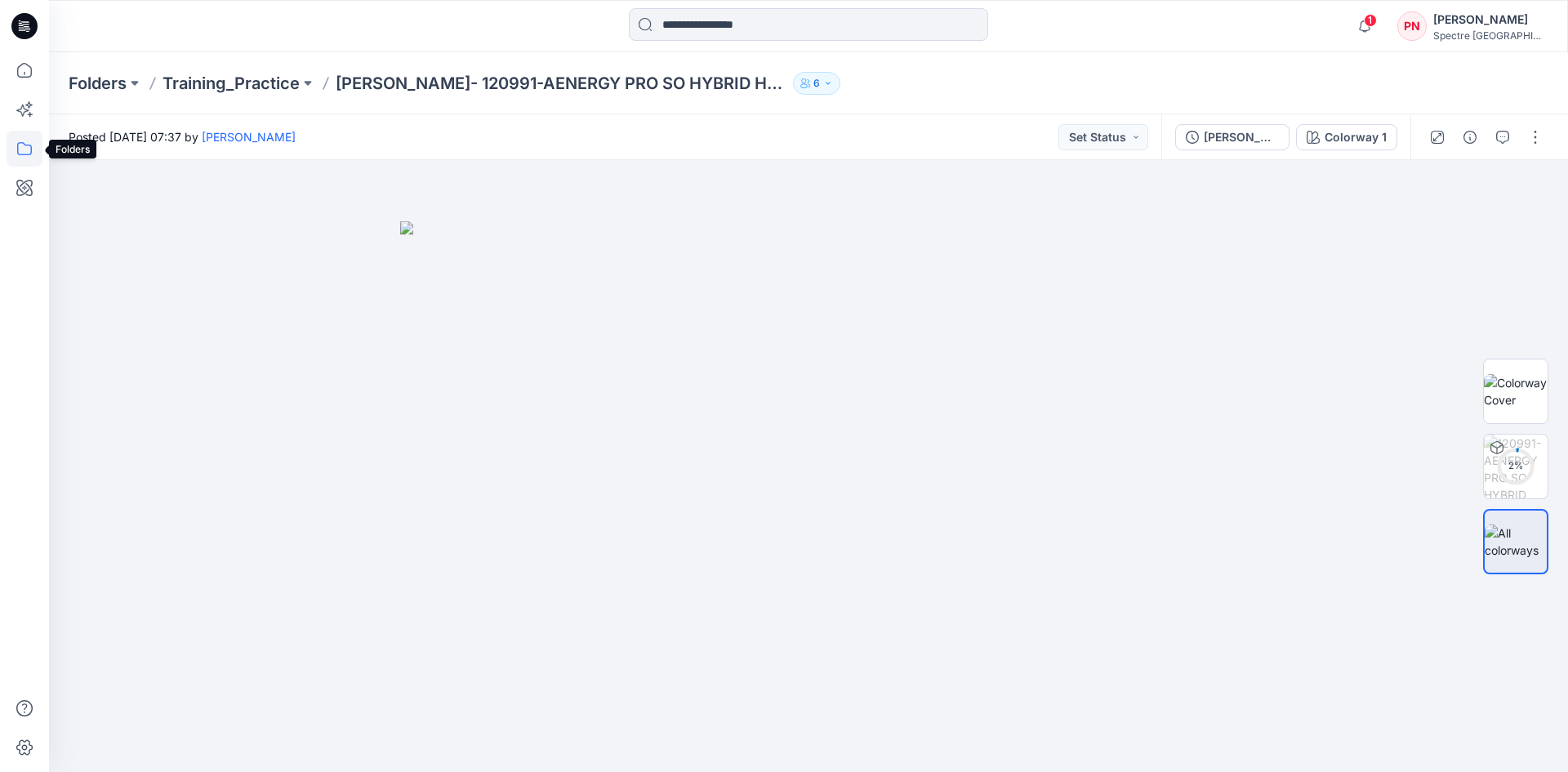
click at [26, 146] on icon at bounding box center [25, 149] width 36 height 36
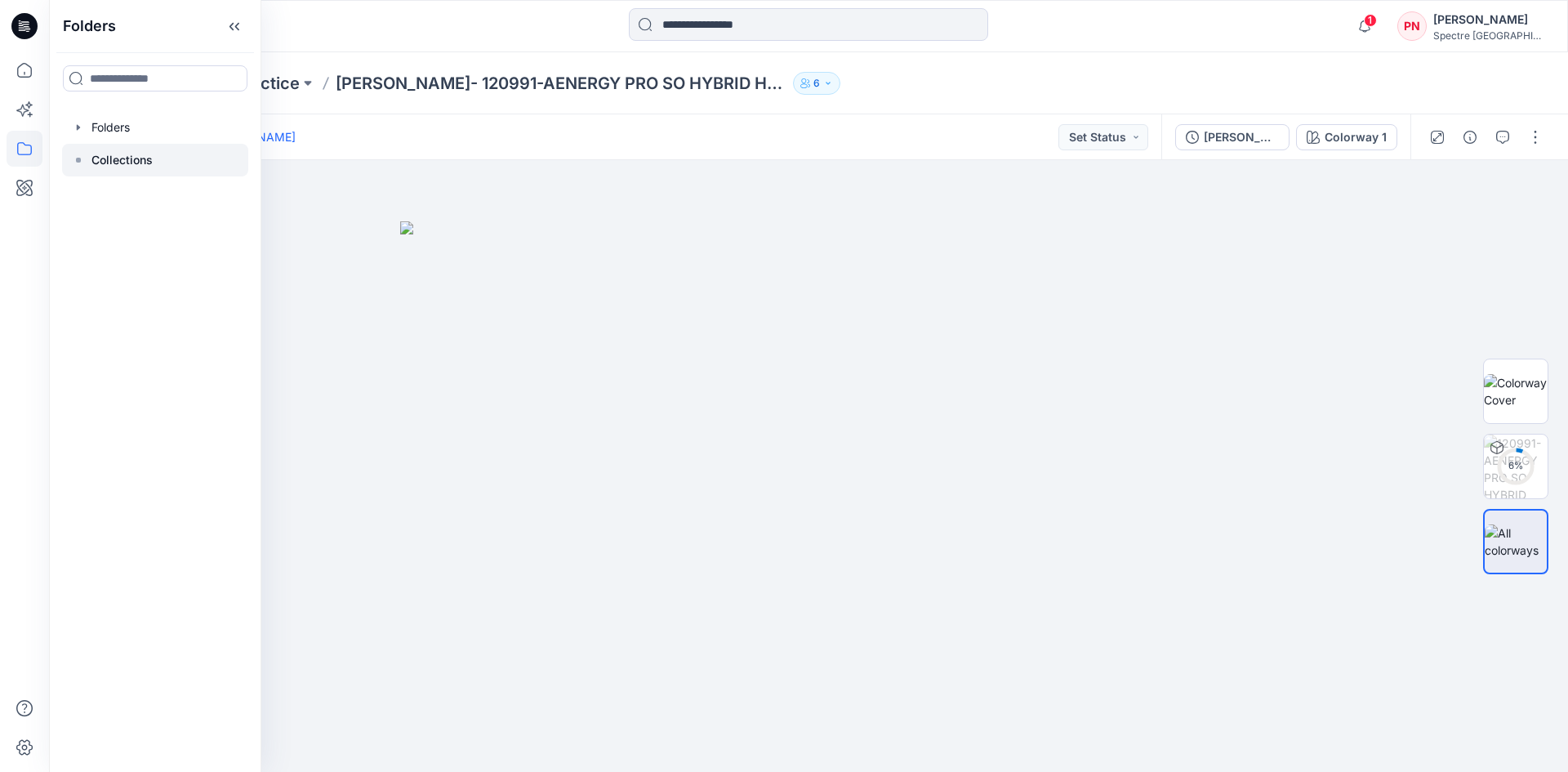
click at [123, 152] on div "Collections" at bounding box center [156, 160] width 187 height 33
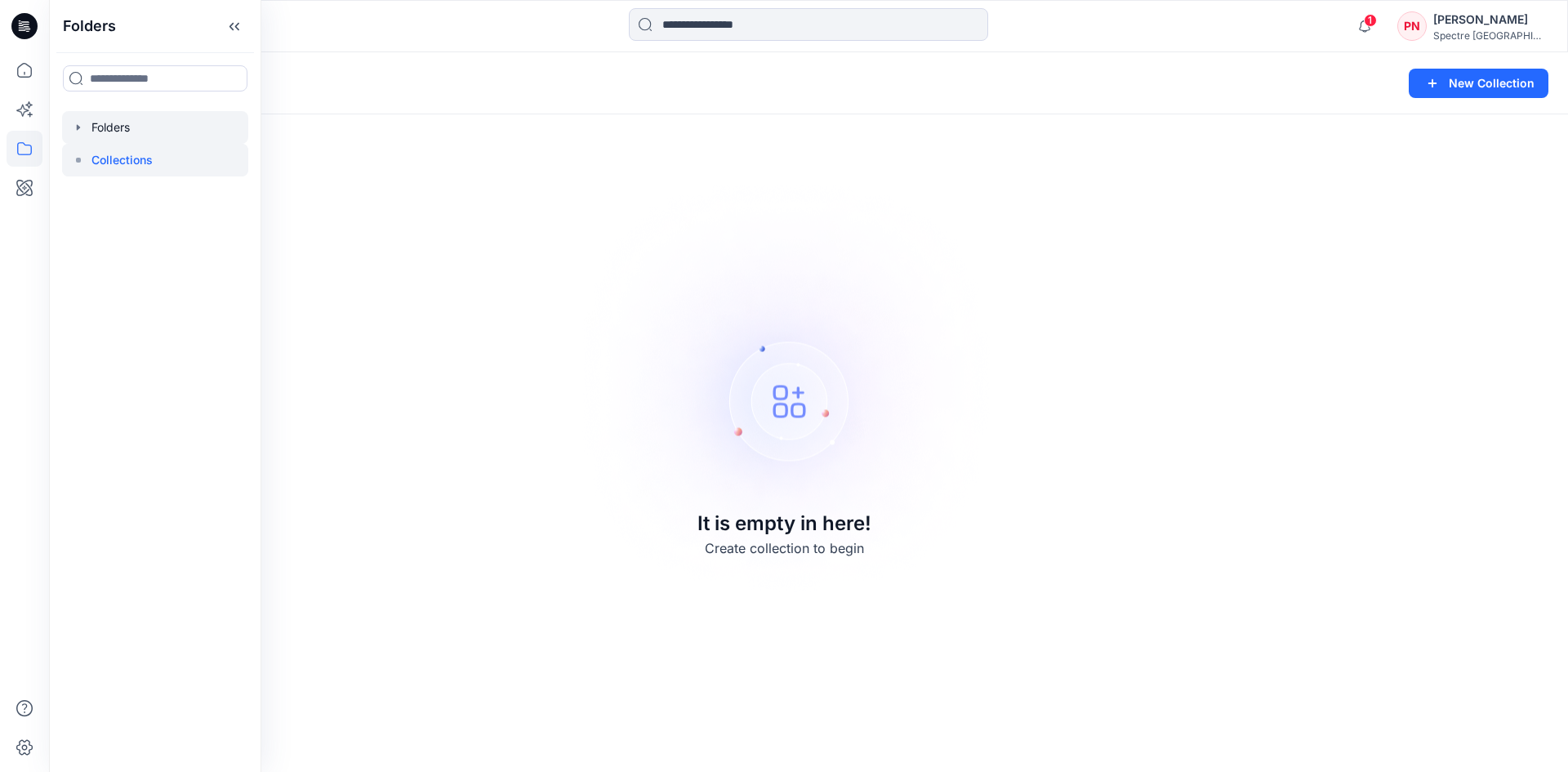
click at [109, 130] on div at bounding box center [156, 127] width 187 height 33
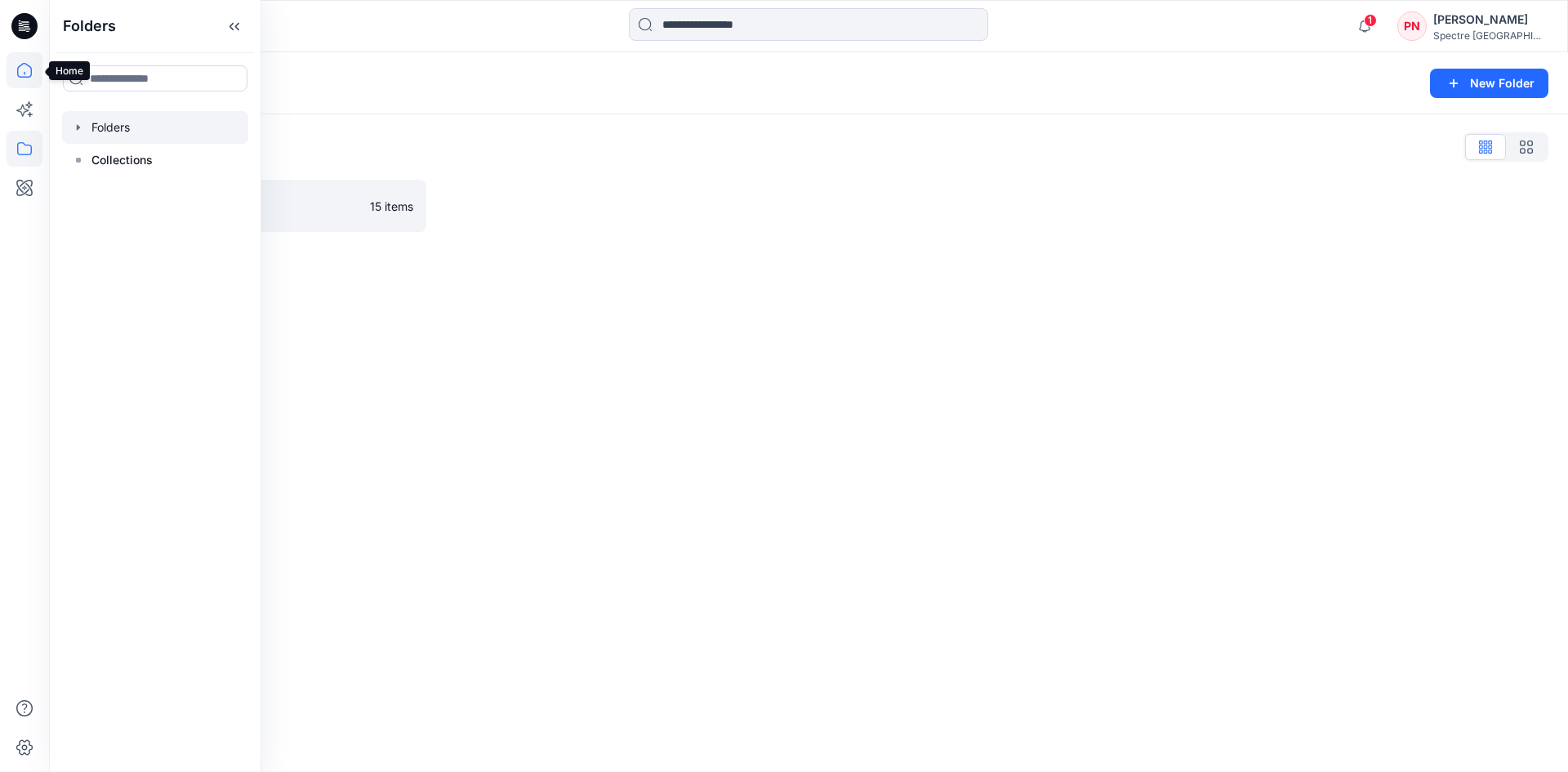
click at [31, 66] on icon at bounding box center [25, 70] width 36 height 36
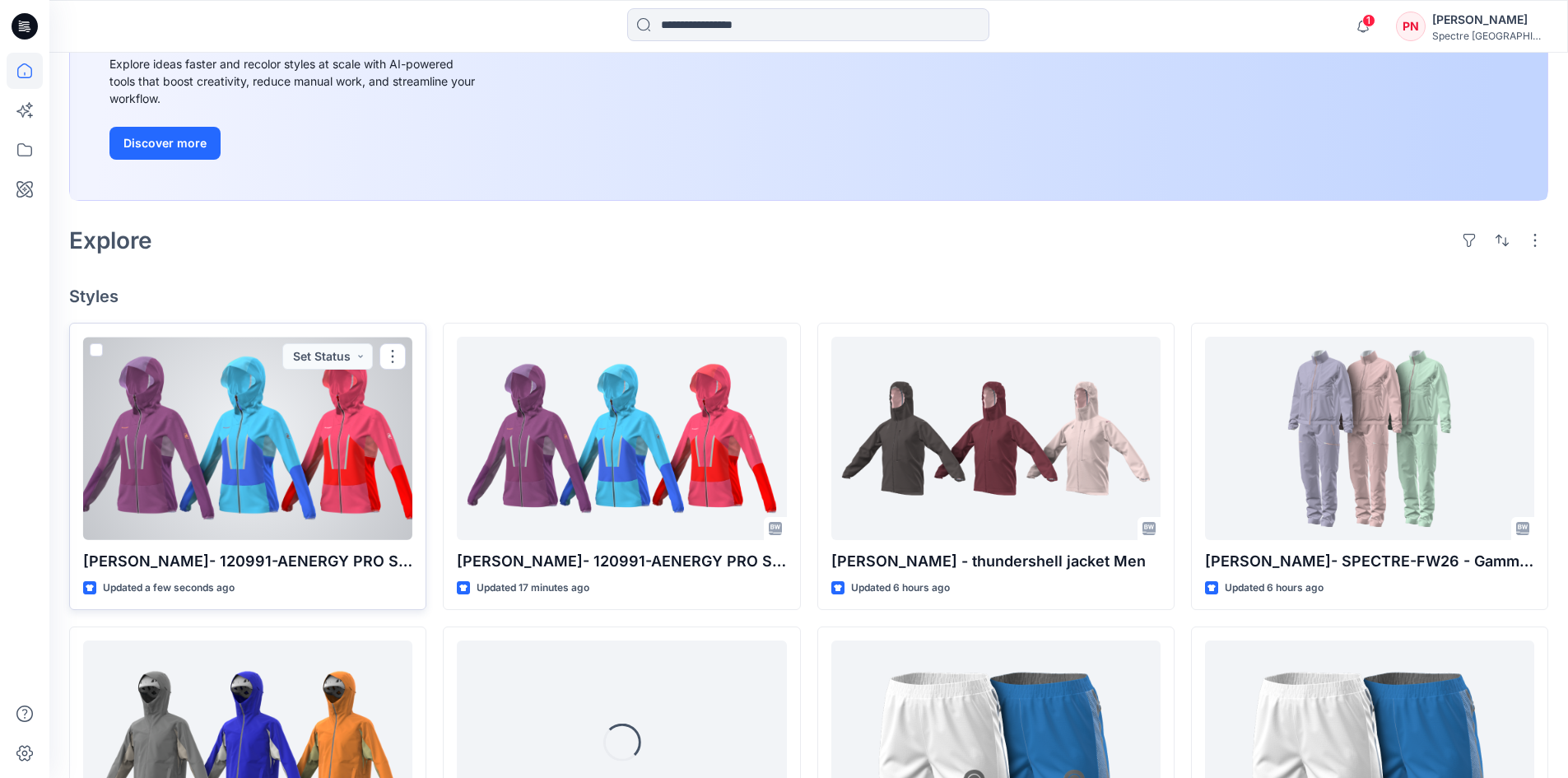
scroll to position [247, 0]
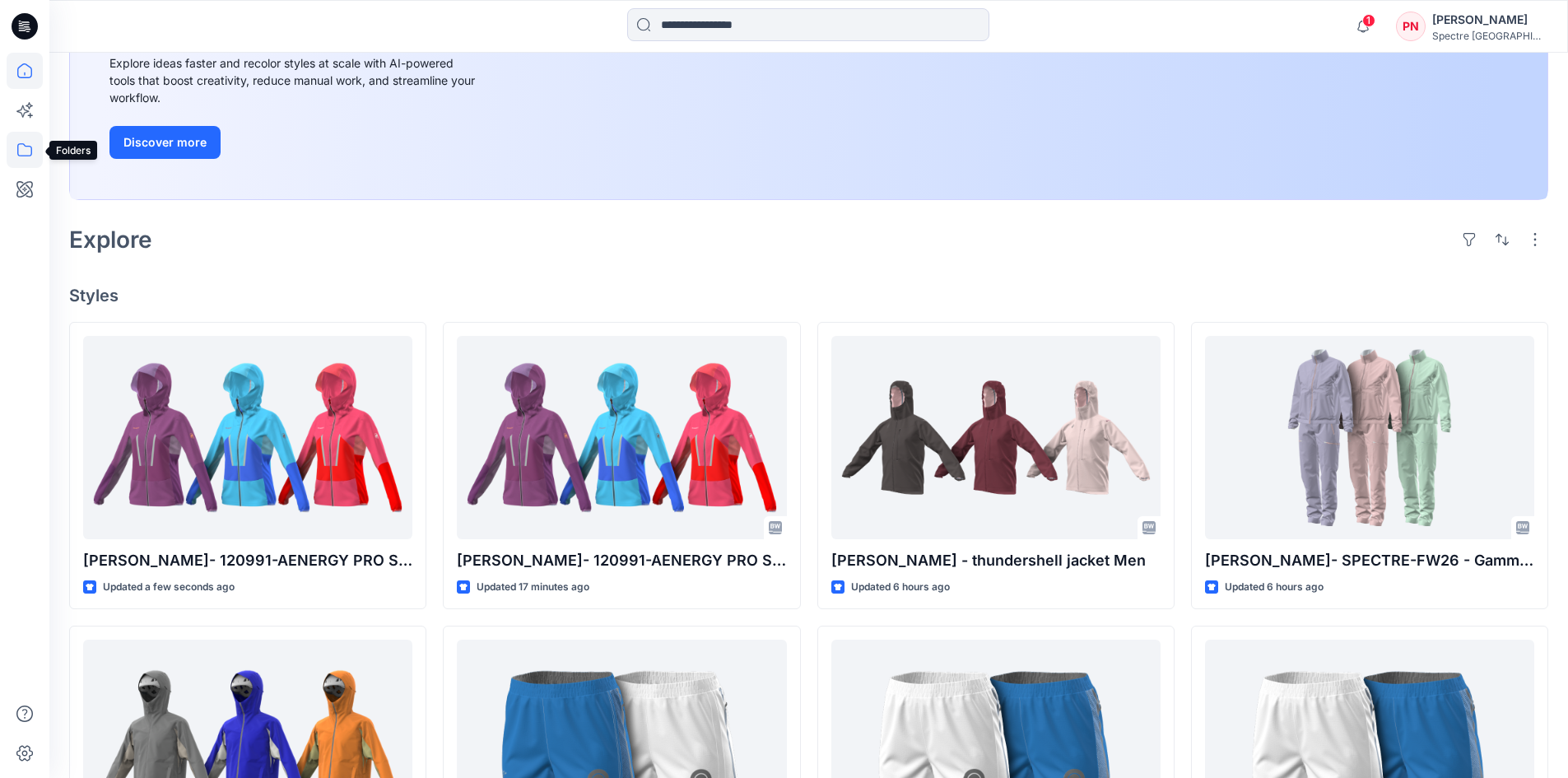
click at [25, 142] on icon at bounding box center [25, 150] width 36 height 36
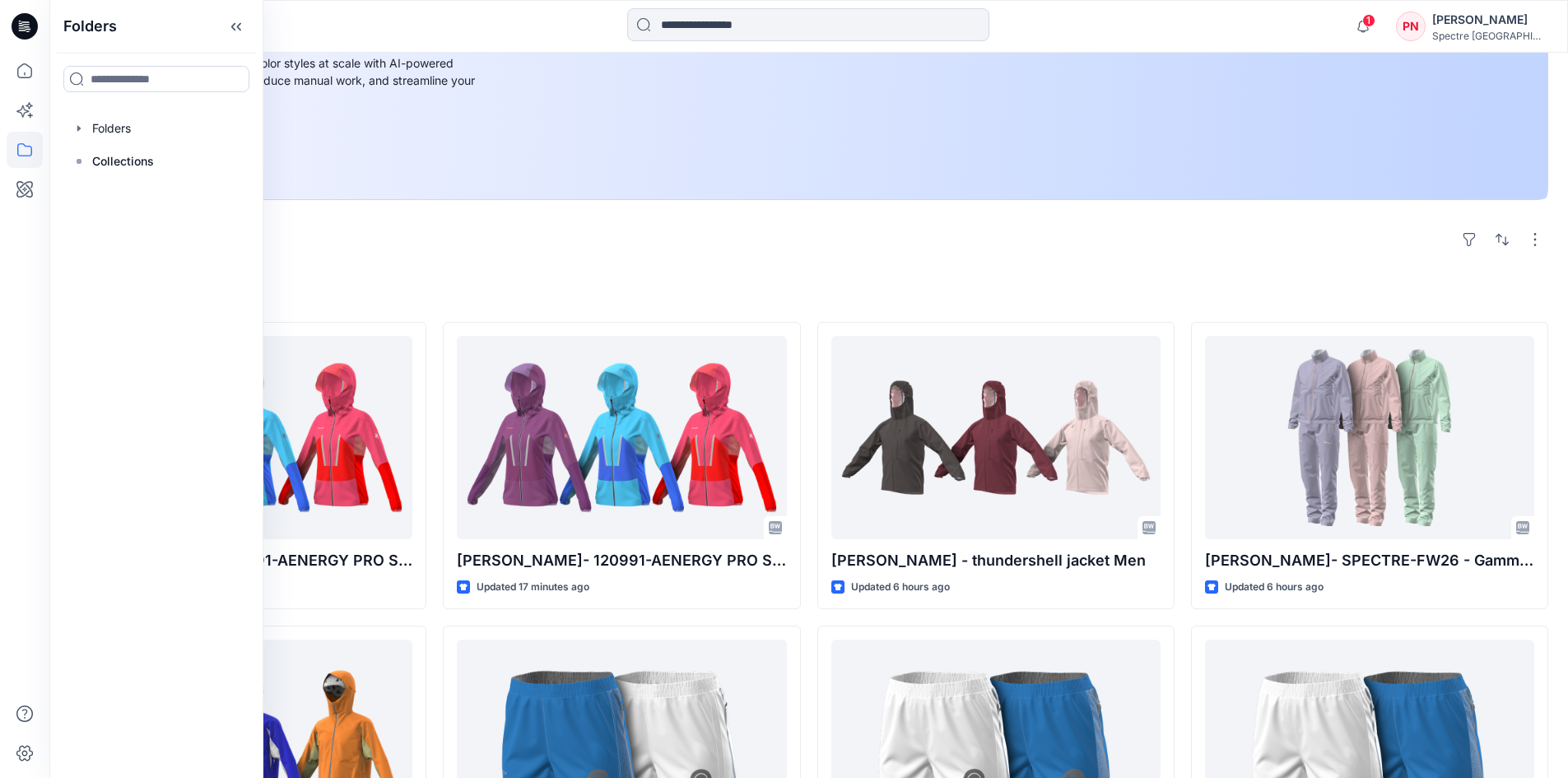
click at [19, 19] on icon at bounding box center [25, 26] width 26 height 26
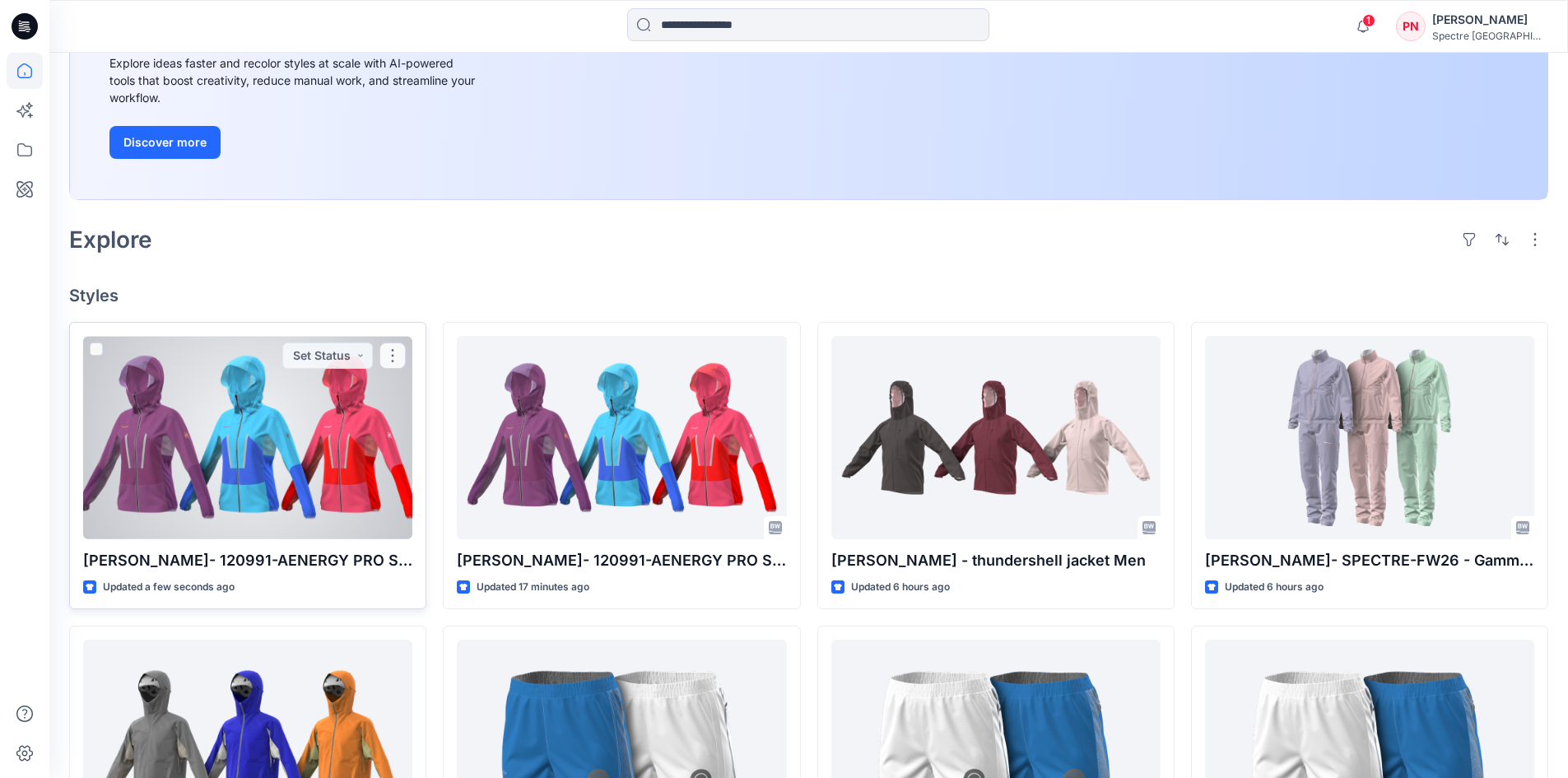
scroll to position [0, 0]
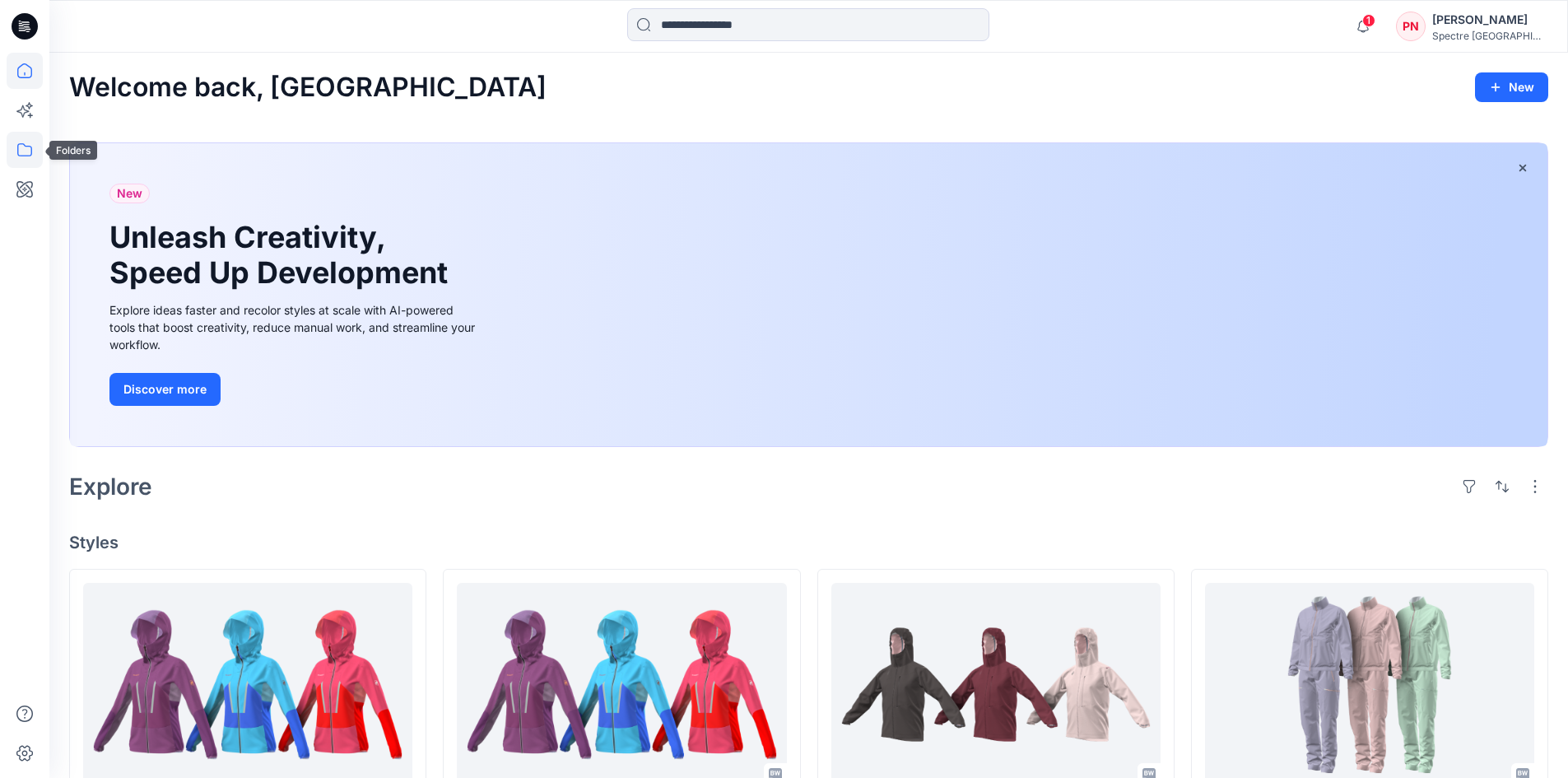
click at [21, 149] on icon at bounding box center [25, 150] width 36 height 36
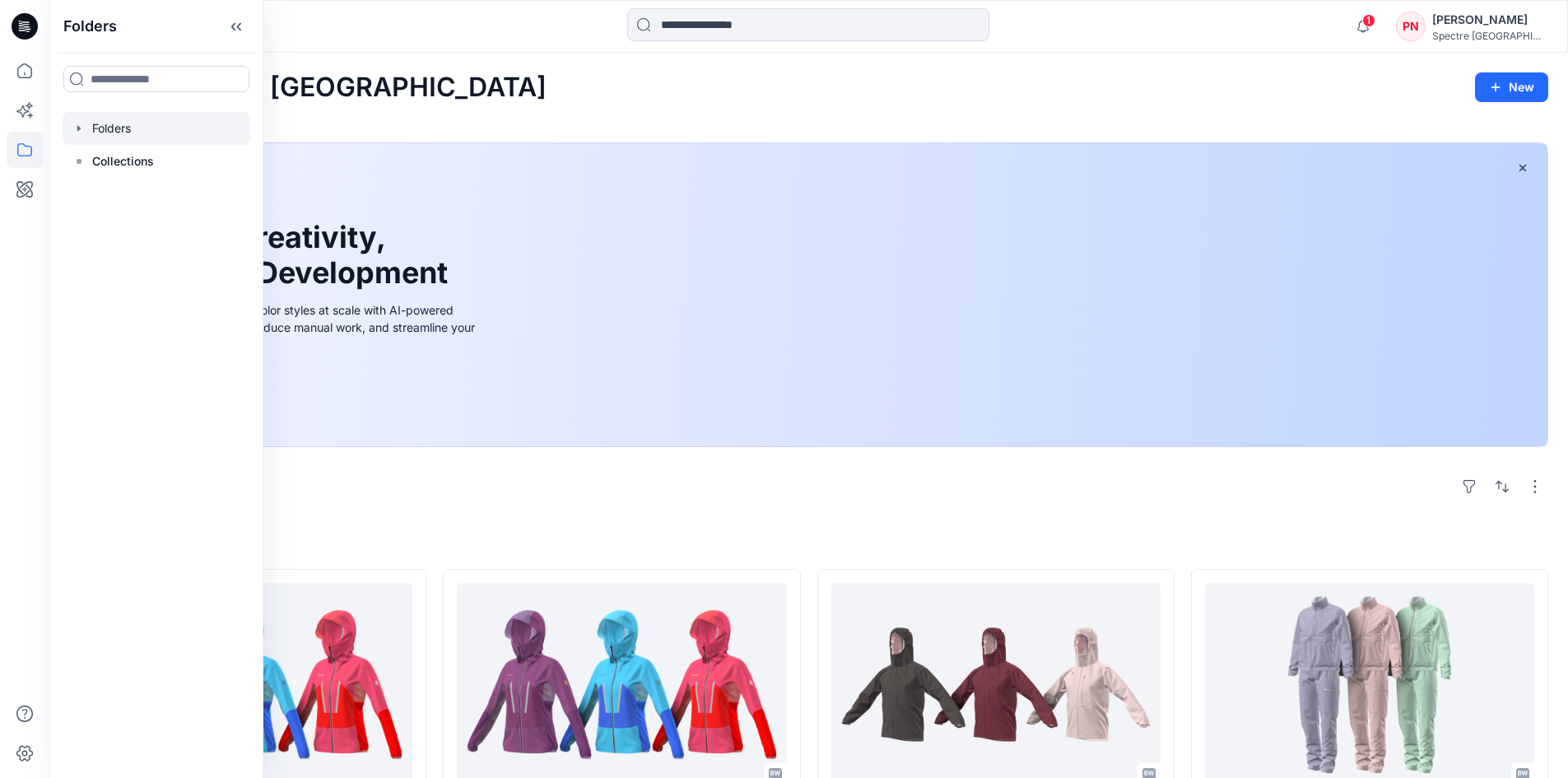
click at [84, 123] on icon "button" at bounding box center [78, 128] width 13 height 13
click at [131, 161] on p "Training_Practice" at bounding box center [156, 161] width 95 height 20
